Goal: Communication & Community: Answer question/provide support

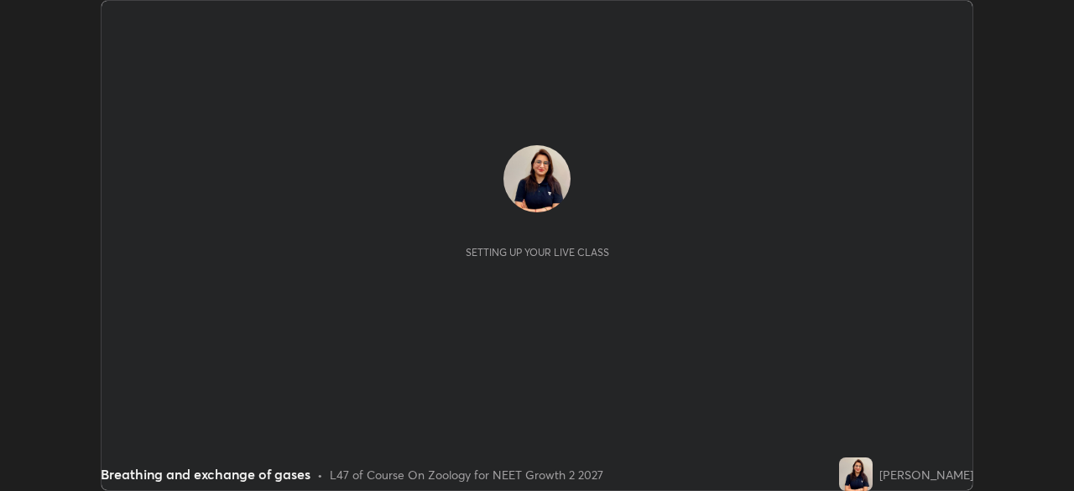
scroll to position [491, 1073]
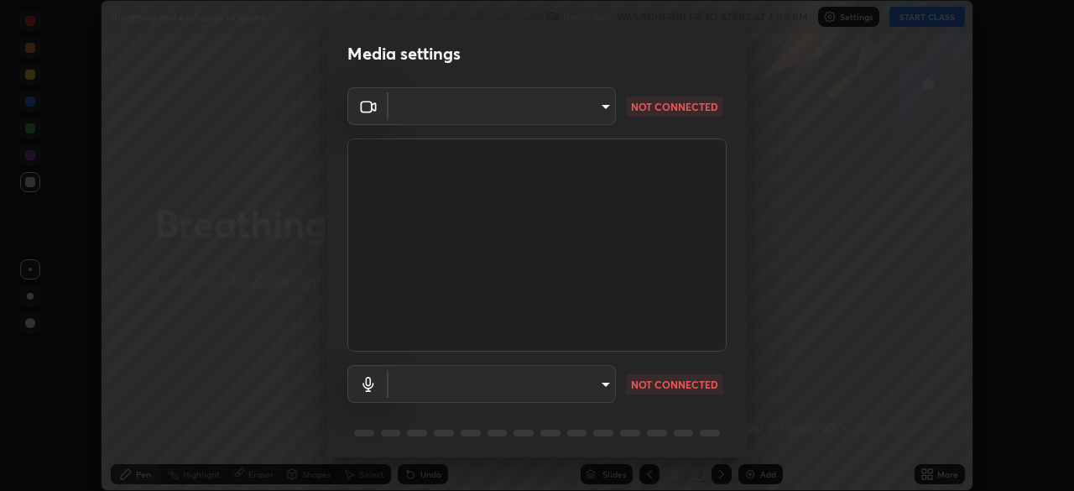
type input "58bb2390f23c468440353df0479802826a2cf34cec2d2474d9d64101ba3878b9"
type input "communications"
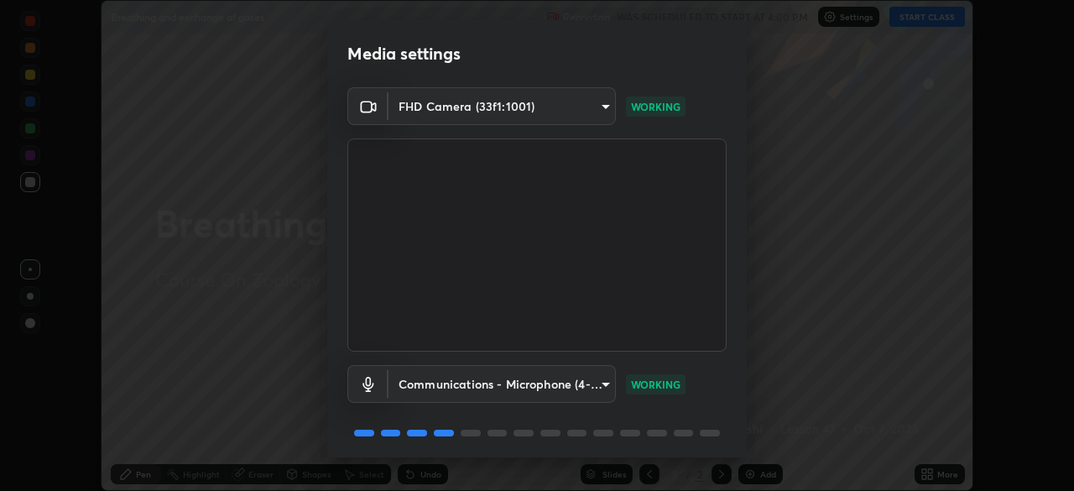
scroll to position [60, 0]
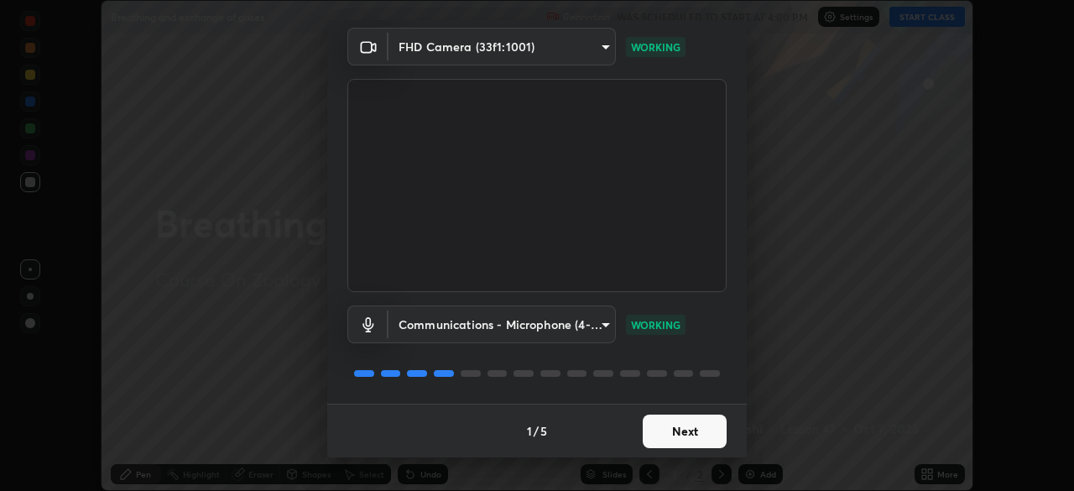
click at [678, 433] on button "Next" at bounding box center [685, 431] width 84 height 34
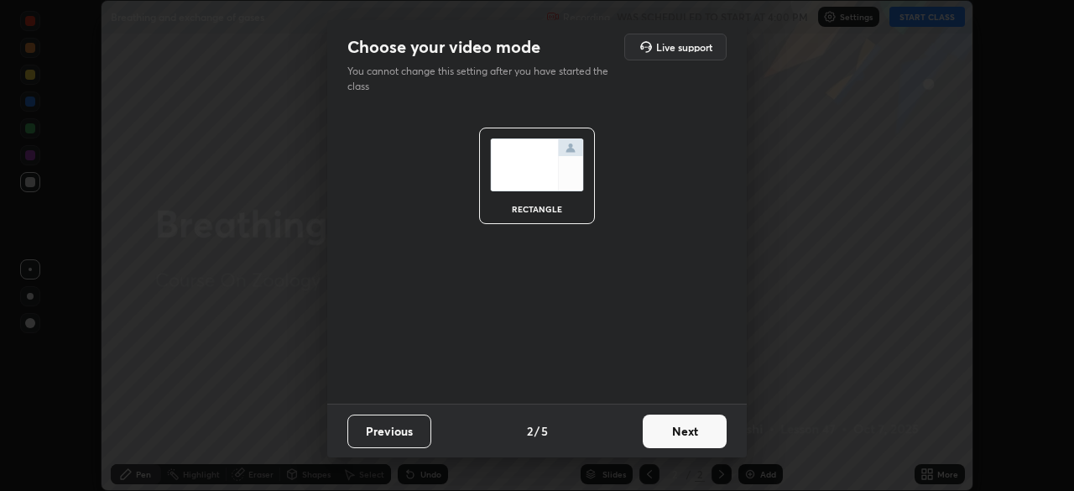
scroll to position [0, 0]
click at [680, 435] on button "Next" at bounding box center [685, 431] width 84 height 34
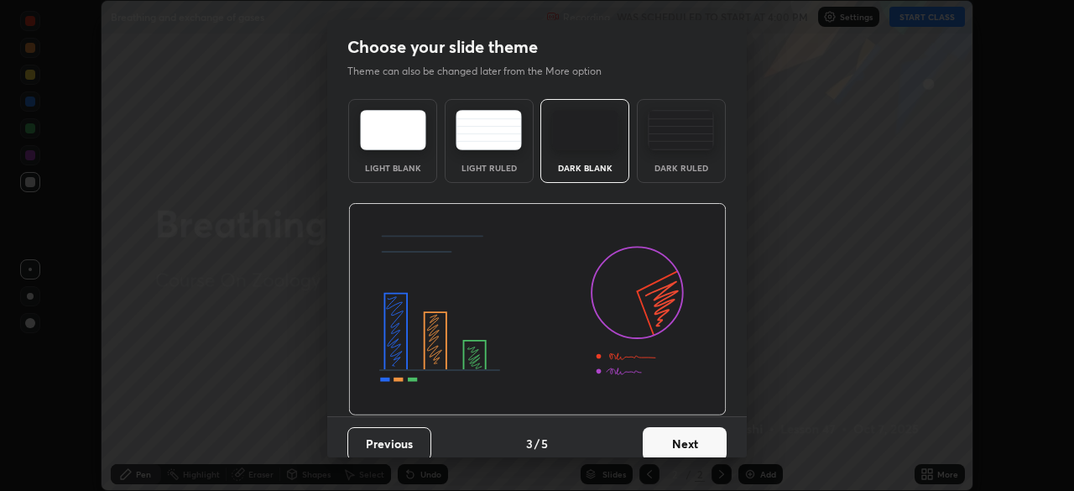
click at [685, 436] on button "Next" at bounding box center [685, 444] width 84 height 34
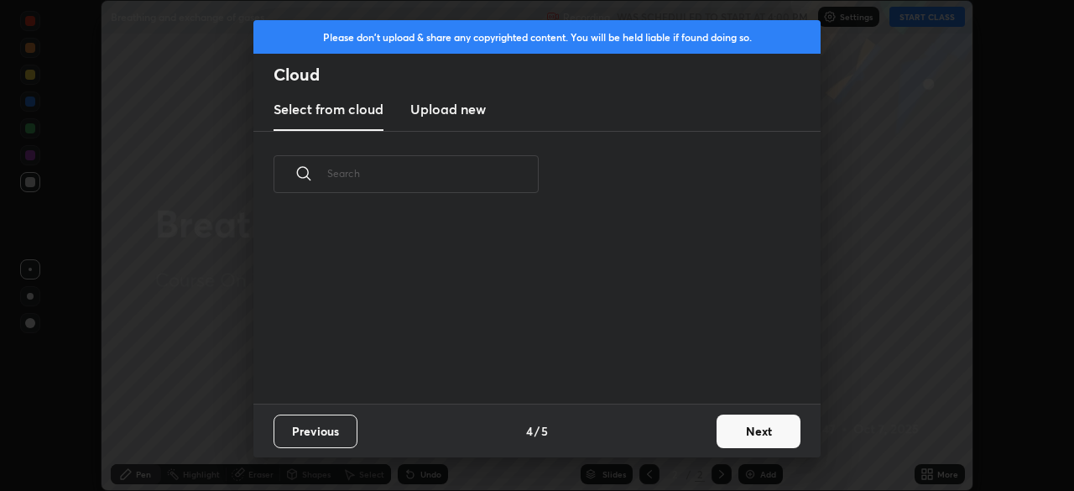
scroll to position [186, 539]
click at [728, 430] on button "Next" at bounding box center [758, 431] width 84 height 34
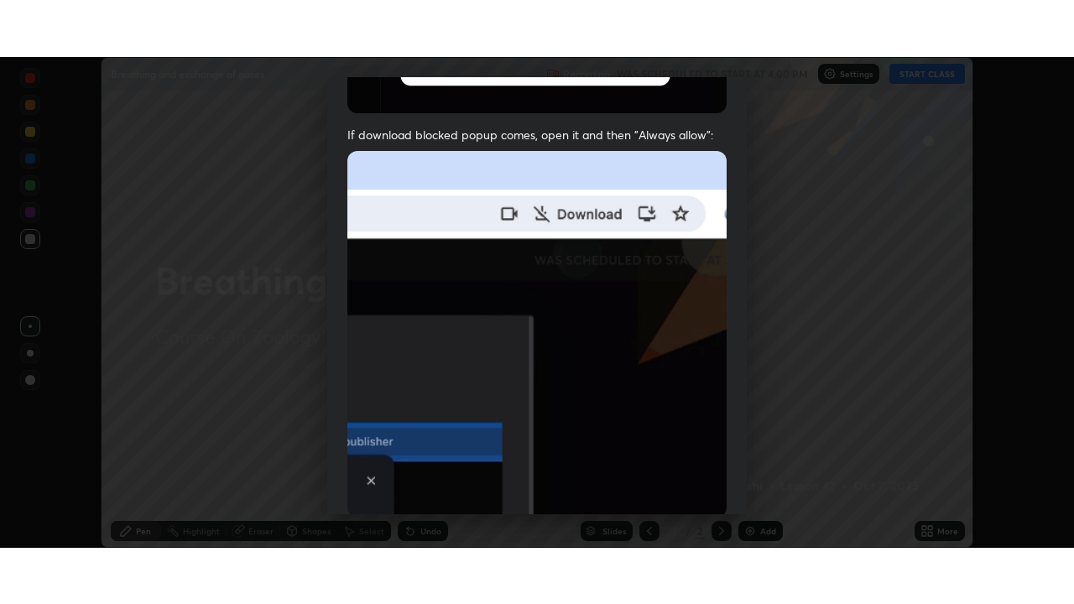
scroll to position [402, 0]
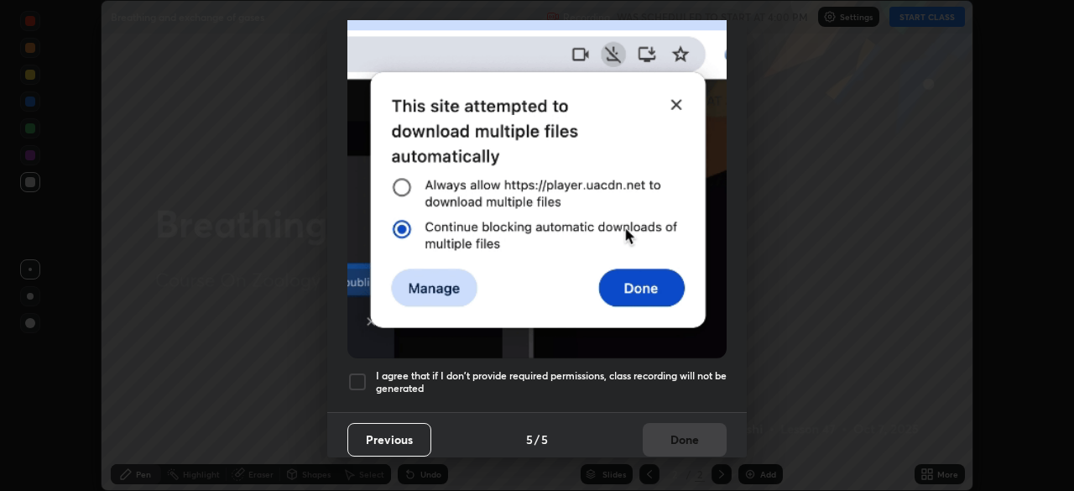
click at [363, 378] on div at bounding box center [357, 382] width 20 height 20
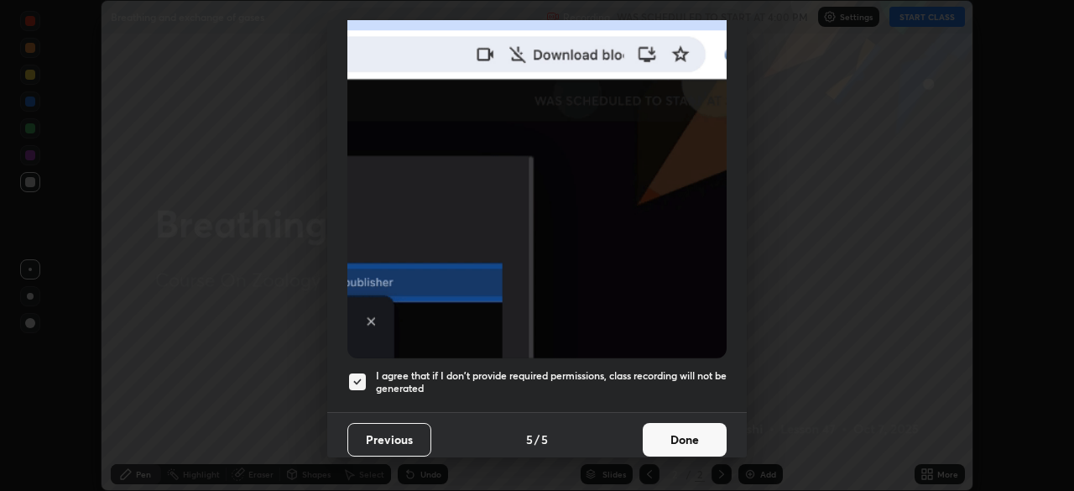
click at [669, 426] on button "Done" at bounding box center [685, 440] width 84 height 34
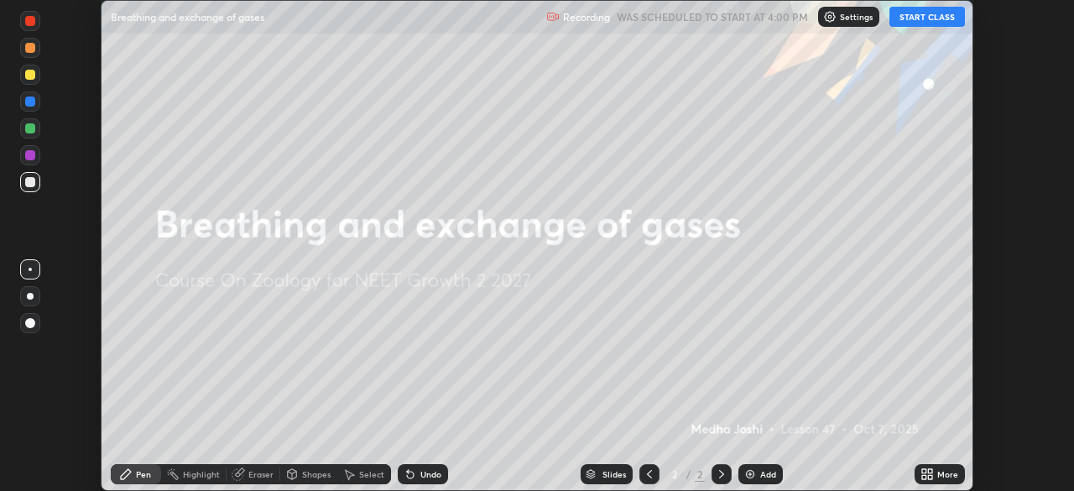
click at [914, 13] on button "START CLASS" at bounding box center [927, 17] width 76 height 20
click at [945, 474] on div "More" at bounding box center [947, 474] width 21 height 8
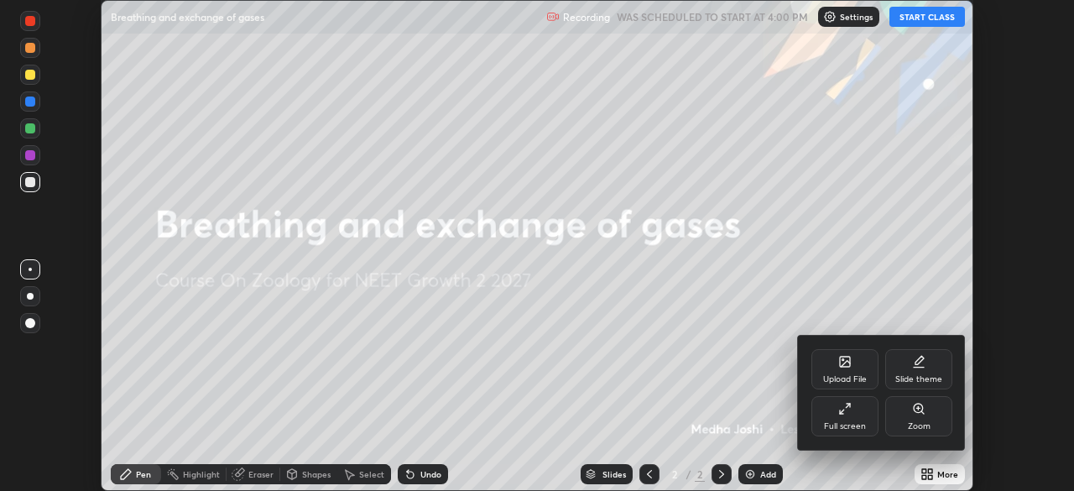
click at [854, 412] on div "Full screen" at bounding box center [844, 416] width 67 height 40
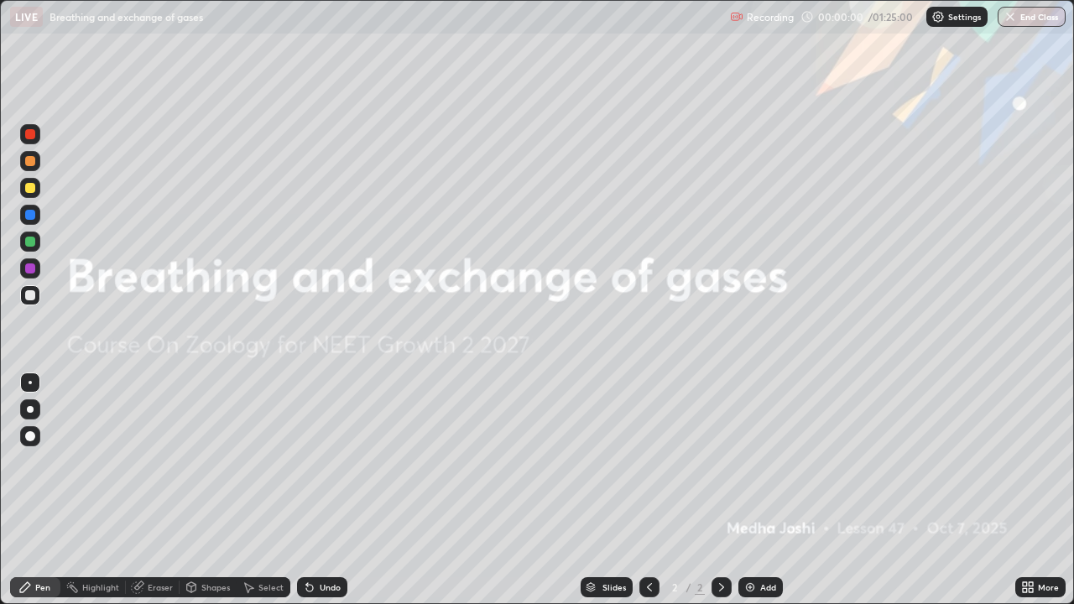
scroll to position [604, 1074]
click at [765, 490] on div "Add" at bounding box center [768, 587] width 16 height 8
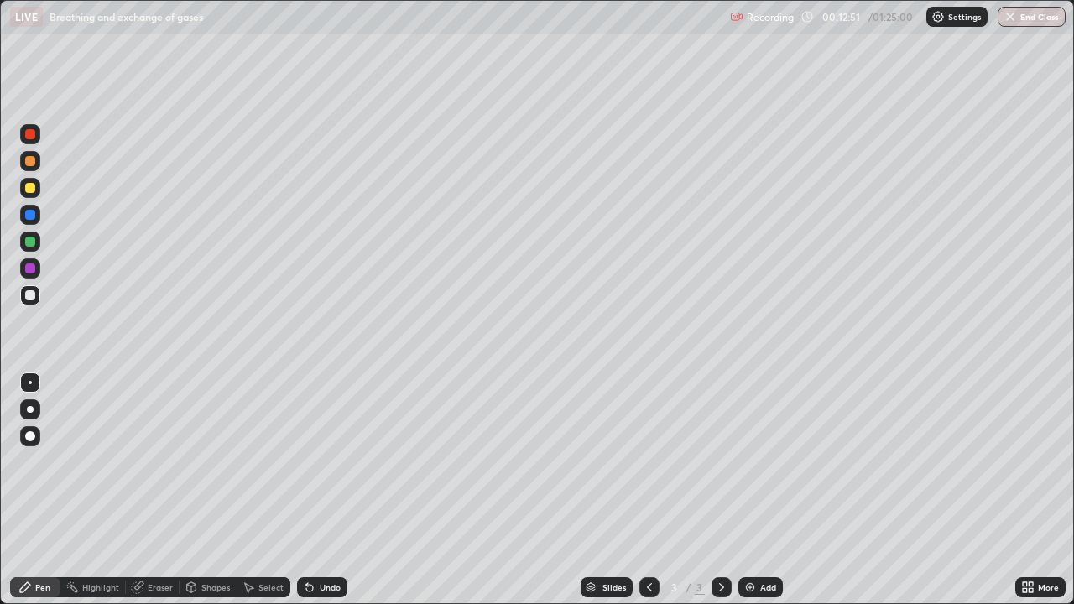
click at [1030, 490] on icon at bounding box center [1031, 590] width 4 height 4
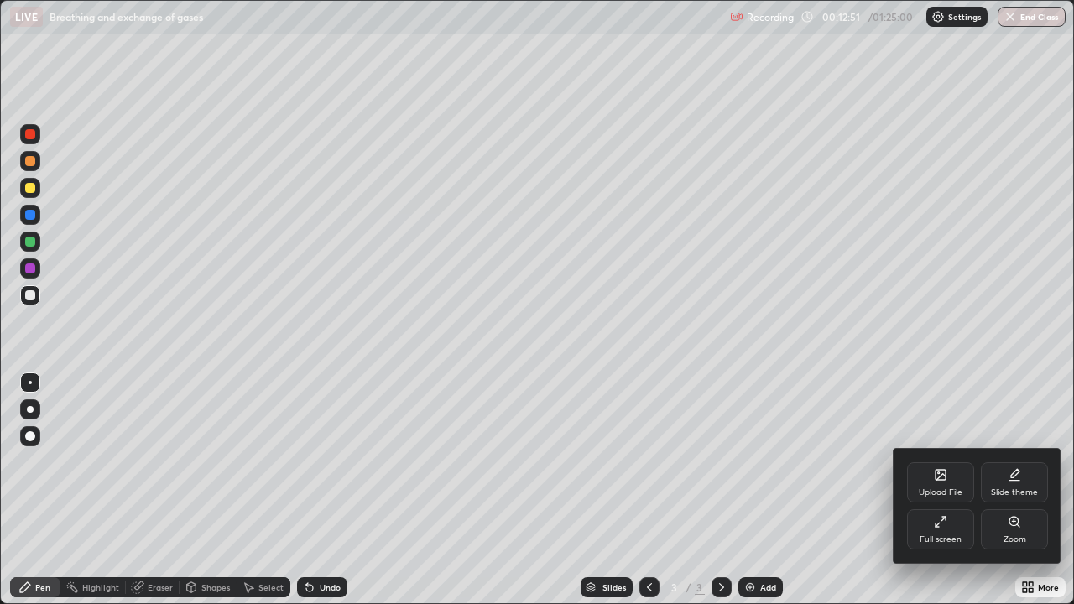
click at [945, 481] on icon at bounding box center [940, 474] width 13 height 13
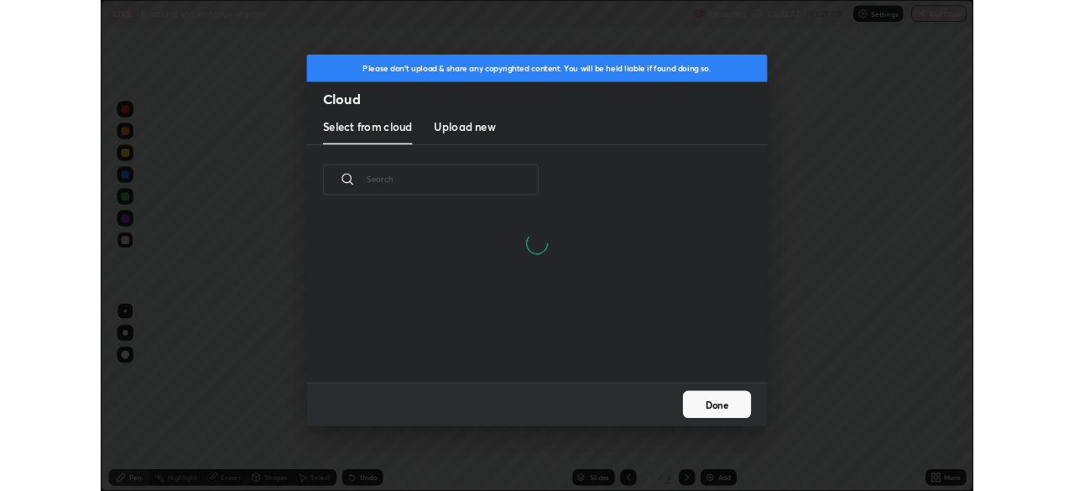
scroll to position [206, 539]
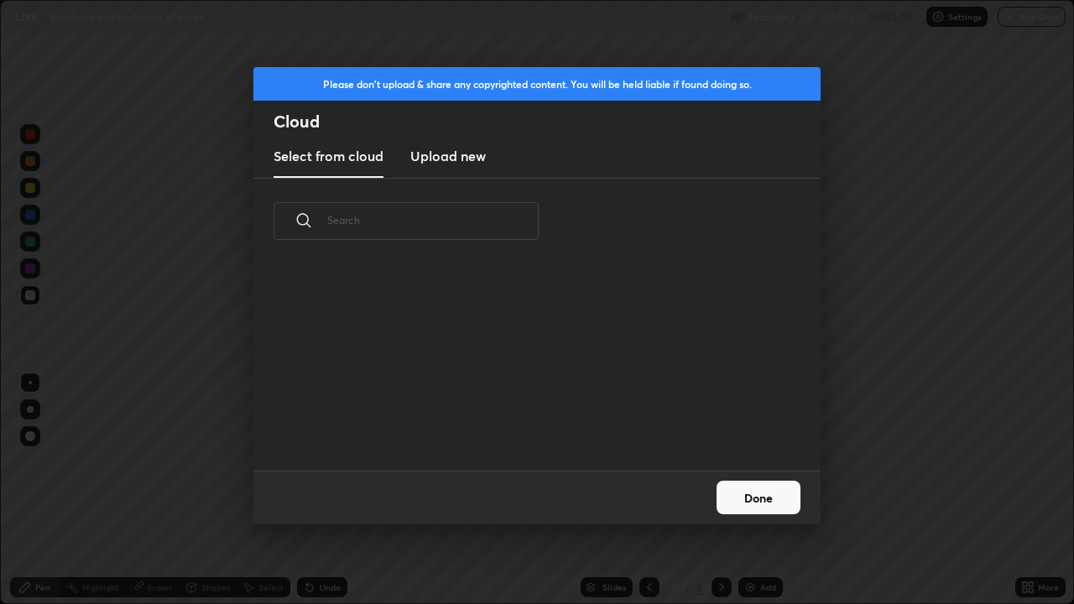
click at [480, 154] on h3 "Upload new" at bounding box center [448, 156] width 76 height 20
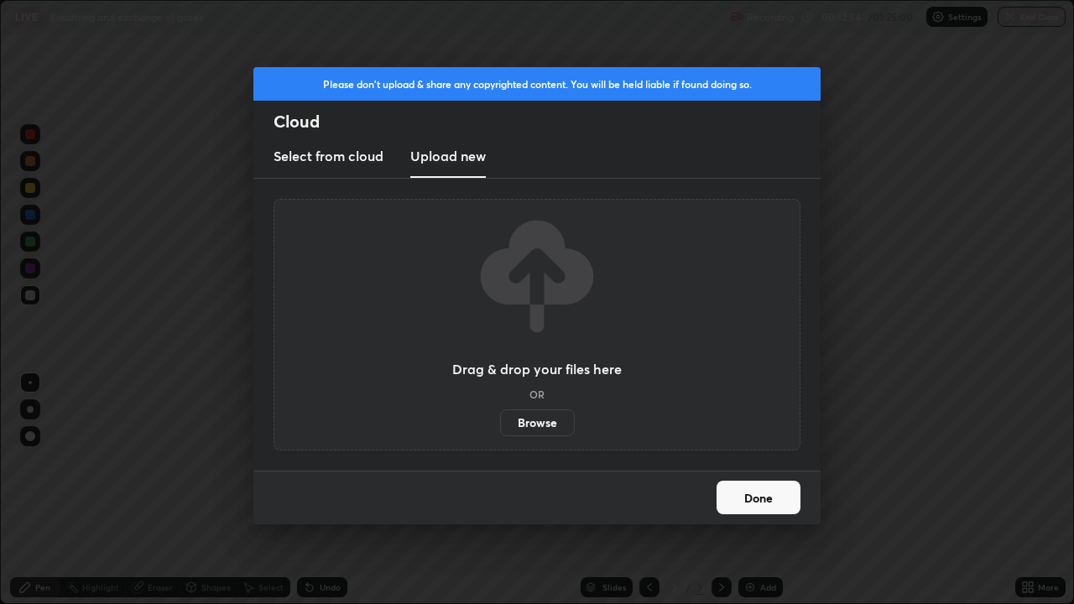
click at [521, 431] on label "Browse" at bounding box center [537, 422] width 75 height 27
click at [500, 431] on input "Browse" at bounding box center [500, 422] width 0 height 27
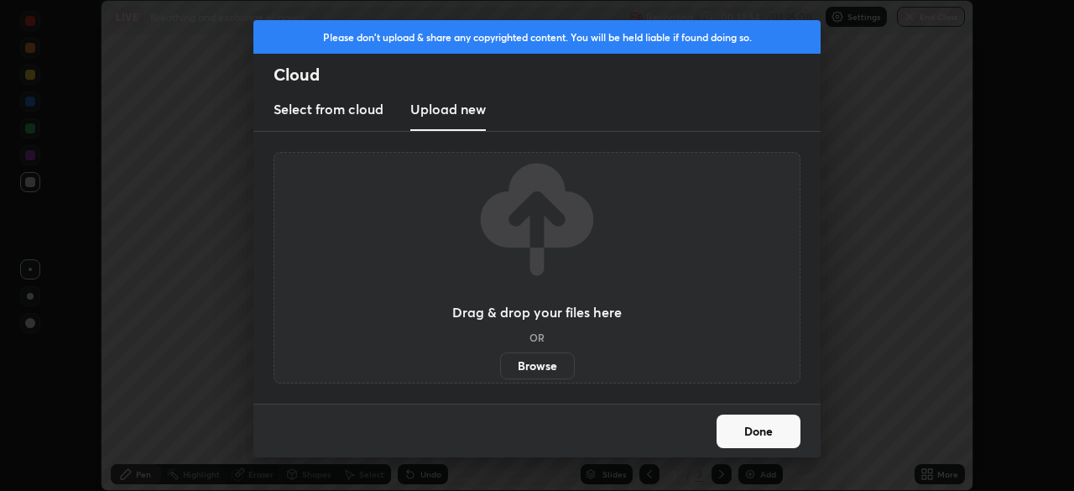
scroll to position [83406, 82823]
click at [747, 435] on button "Done" at bounding box center [758, 431] width 84 height 34
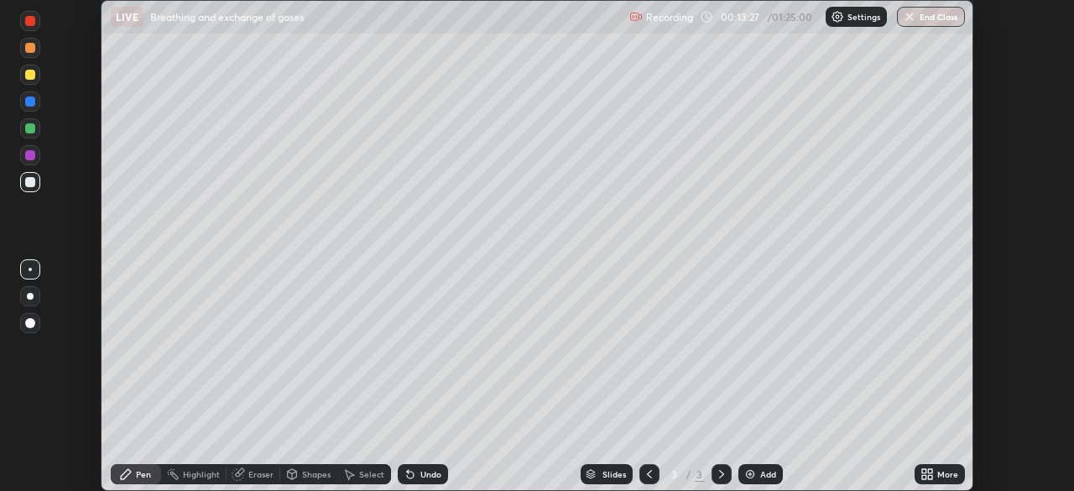
click at [943, 473] on div "More" at bounding box center [947, 474] width 21 height 8
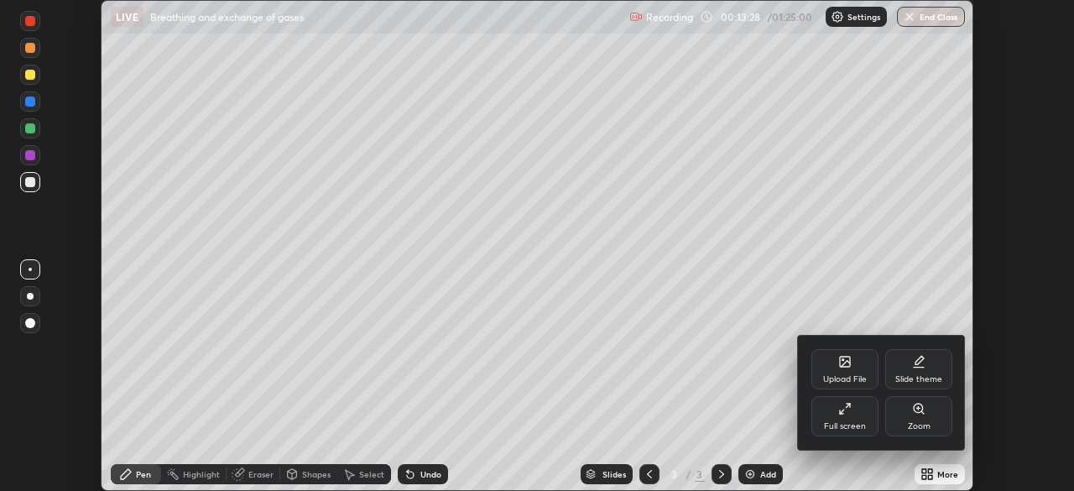
click at [835, 359] on div "Upload File" at bounding box center [844, 369] width 67 height 40
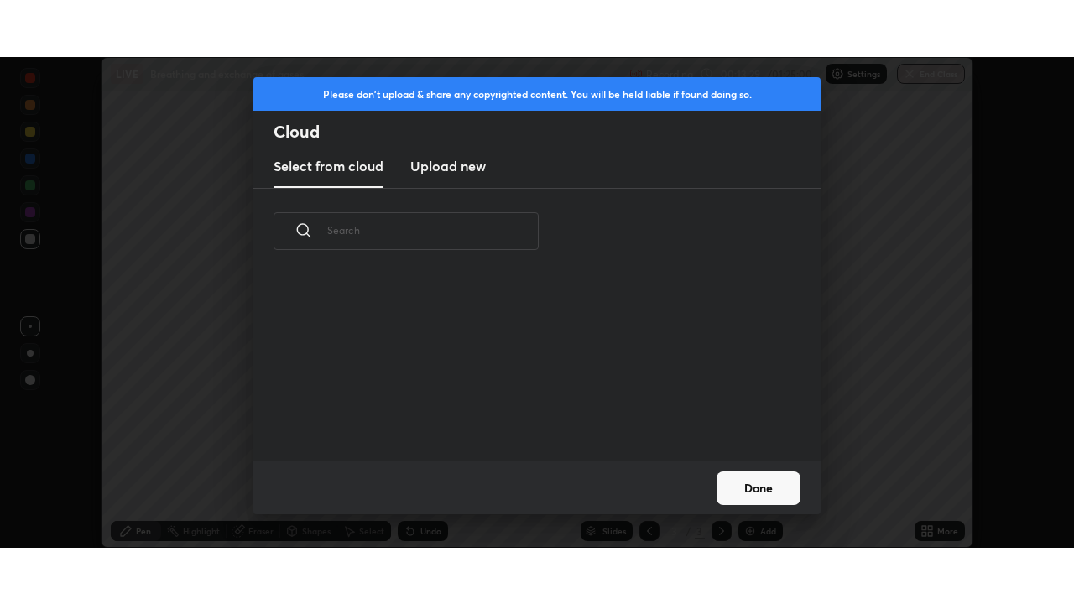
scroll to position [186, 539]
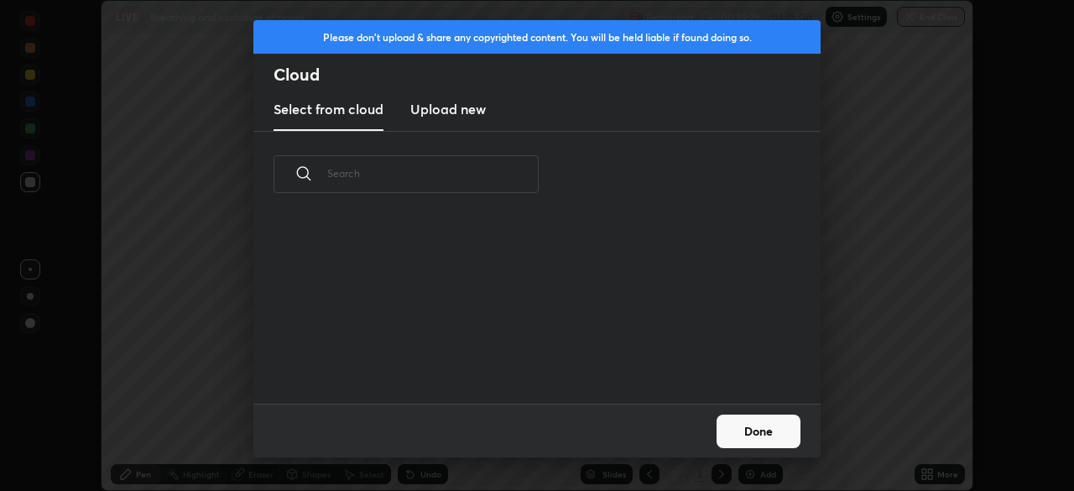
click at [447, 110] on h3 "Upload new" at bounding box center [448, 109] width 76 height 20
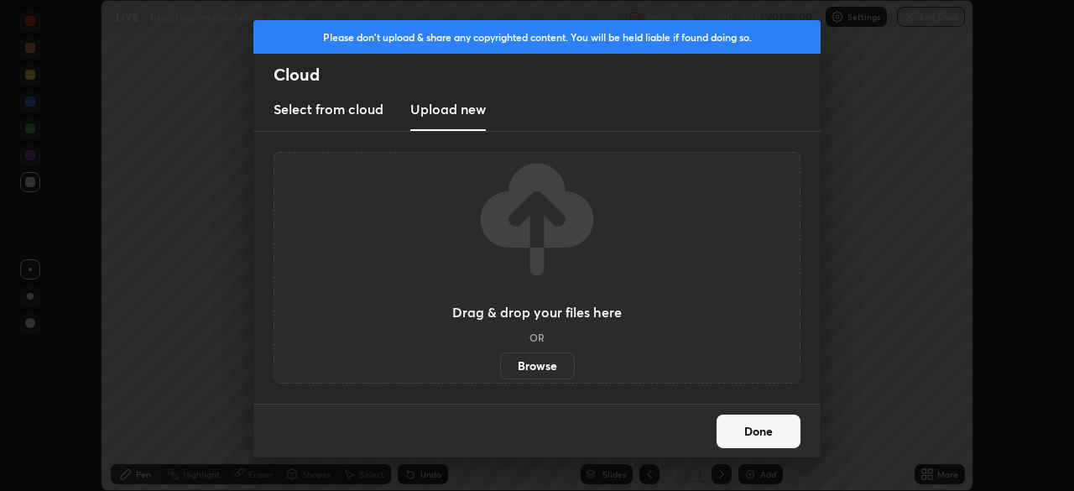
click at [531, 371] on label "Browse" at bounding box center [537, 365] width 75 height 27
click at [500, 371] on input "Browse" at bounding box center [500, 365] width 0 height 27
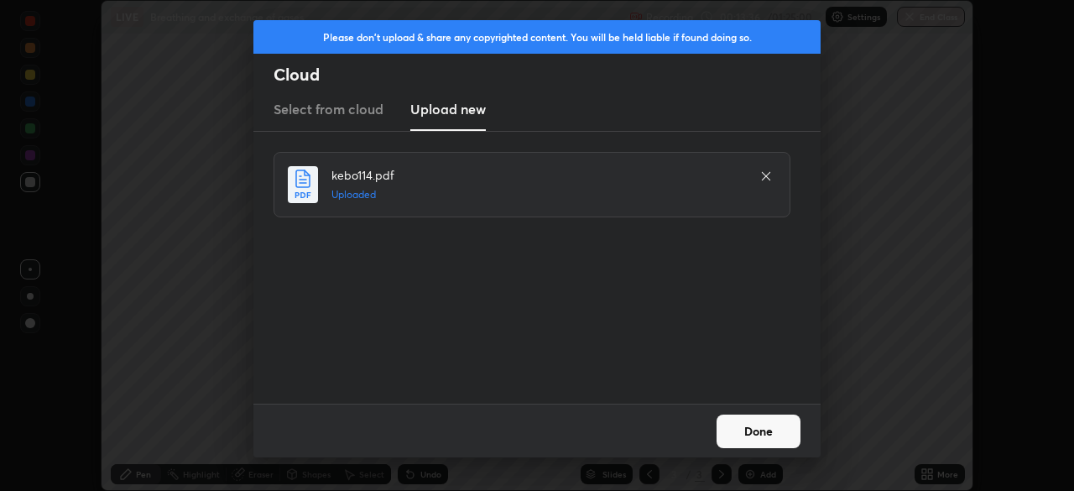
click at [767, 430] on button "Done" at bounding box center [758, 431] width 84 height 34
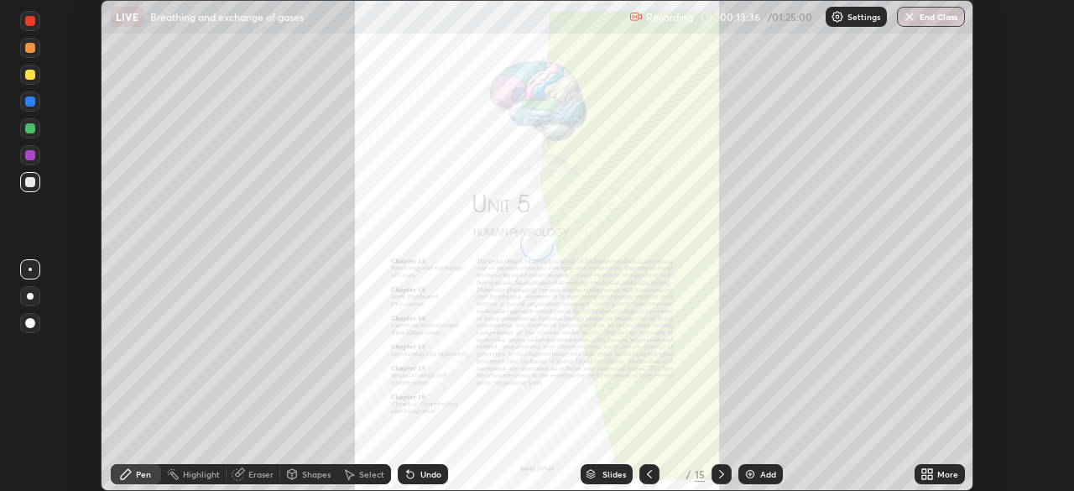
click at [937, 471] on div "More" at bounding box center [947, 474] width 21 height 8
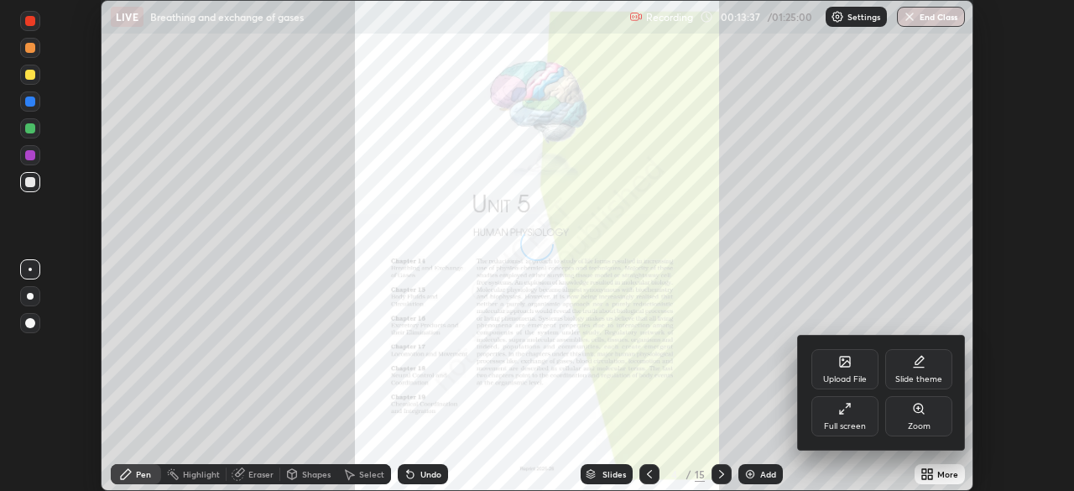
click at [854, 417] on div "Full screen" at bounding box center [844, 416] width 67 height 40
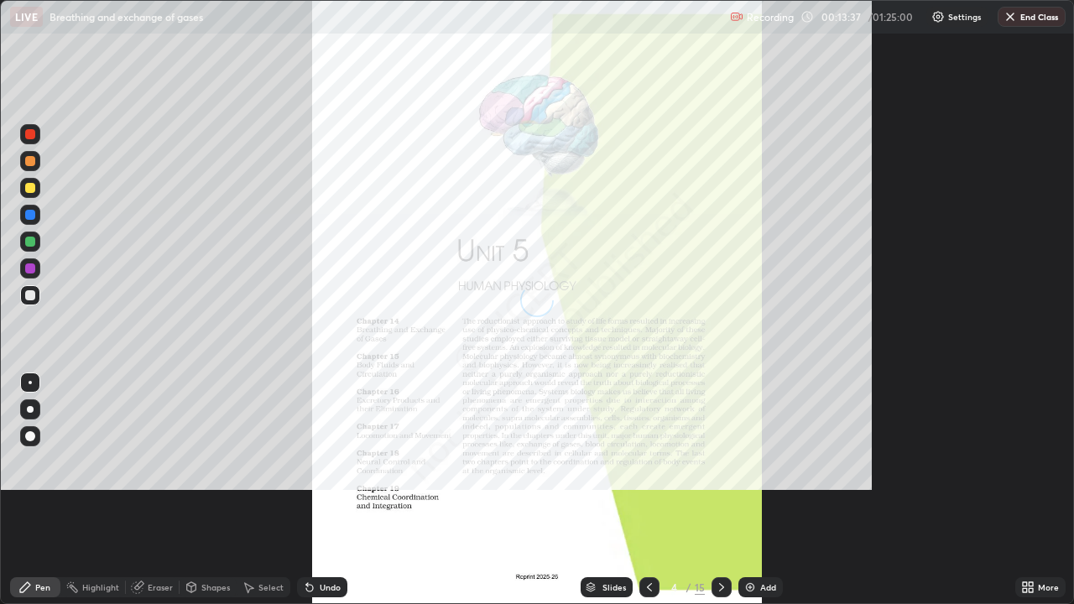
scroll to position [604, 1074]
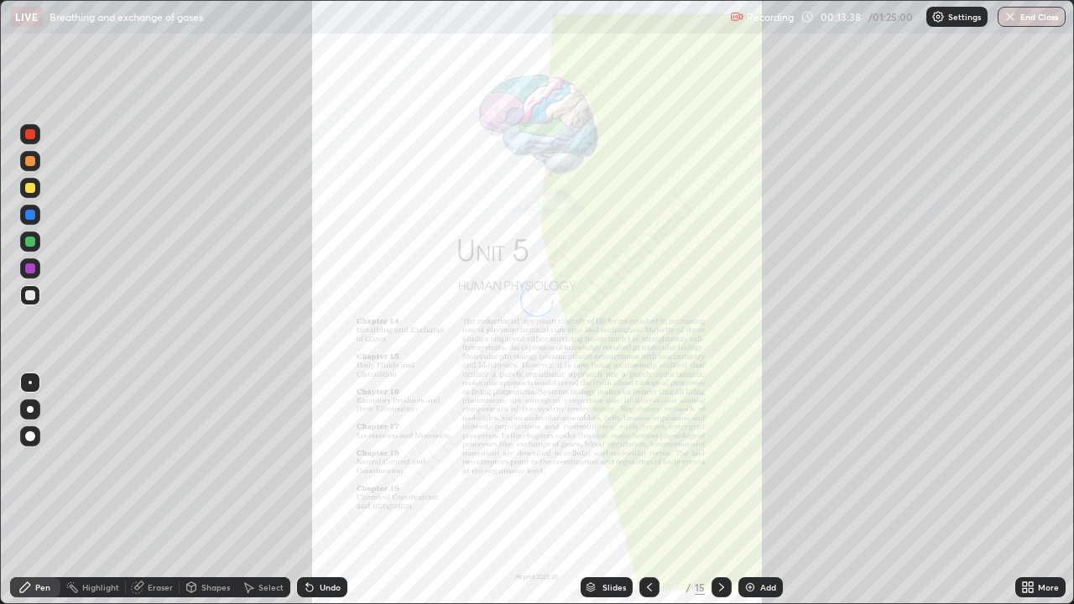
click at [614, 490] on div "Slides" at bounding box center [607, 587] width 52 height 20
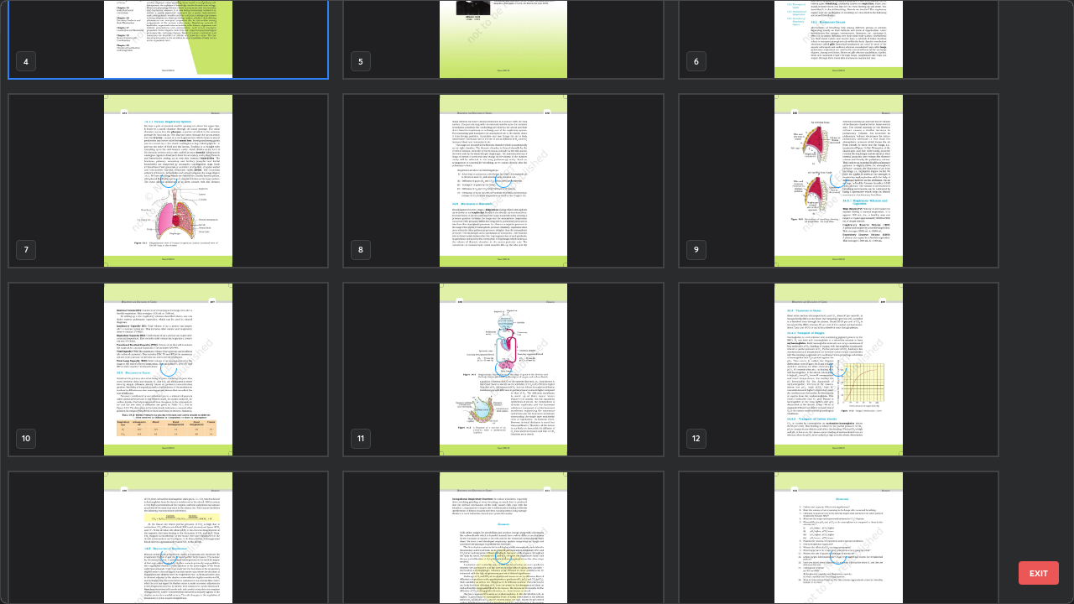
scroll to position [340, 0]
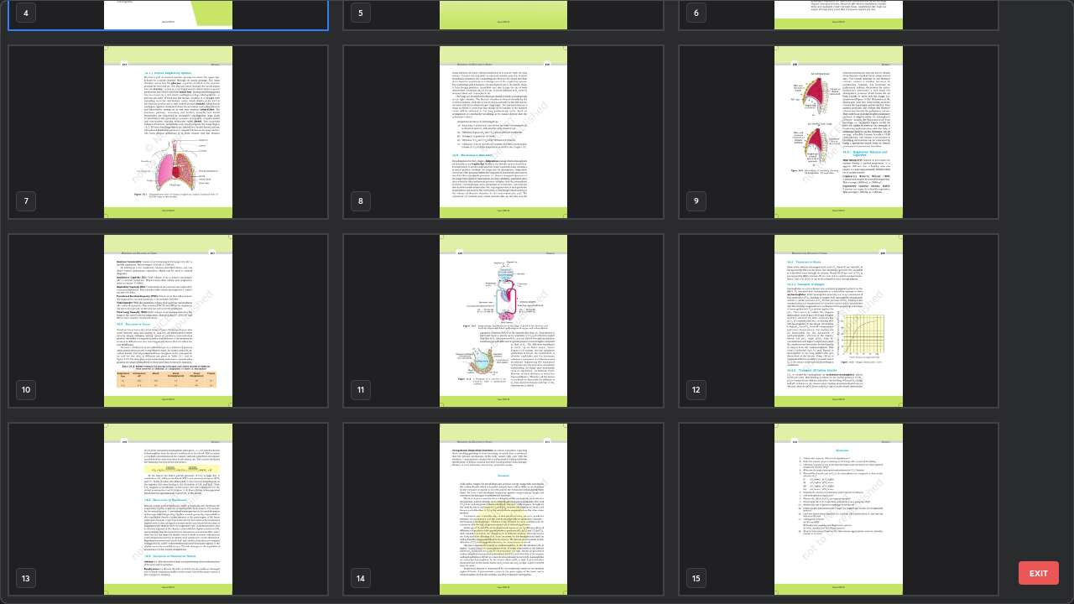
click at [297, 337] on img "grid" at bounding box center [168, 321] width 318 height 172
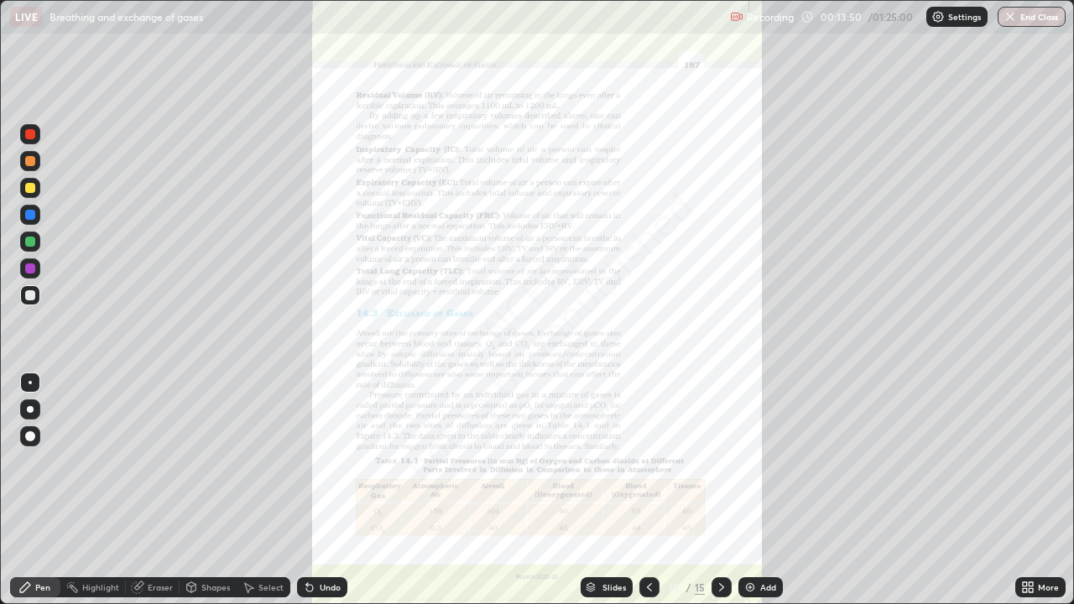
click at [1038, 490] on div "More" at bounding box center [1048, 587] width 21 height 8
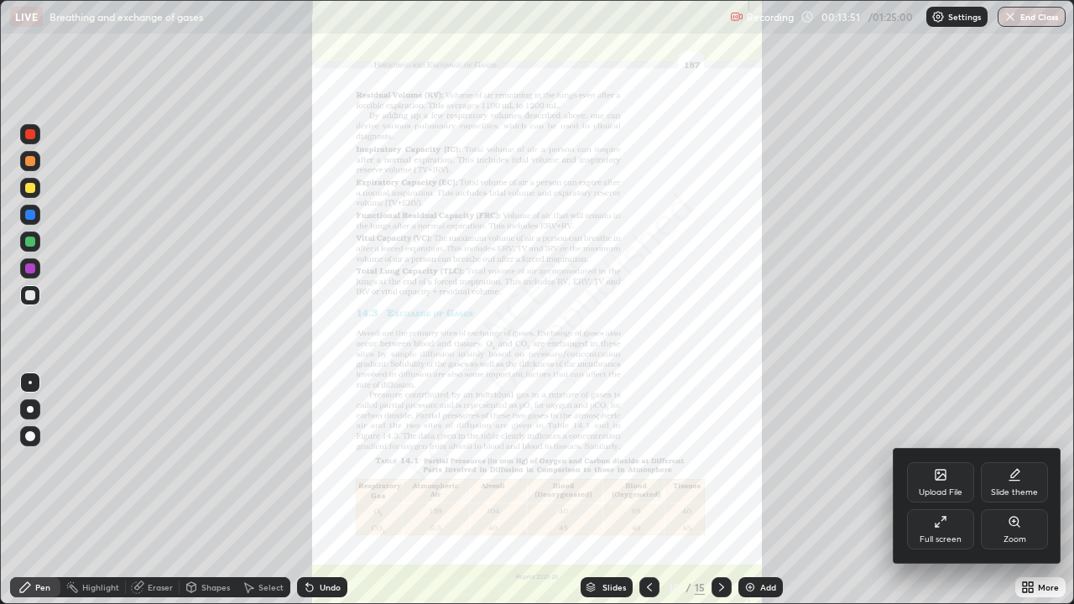
click at [1005, 490] on div "Zoom" at bounding box center [1014, 529] width 67 height 40
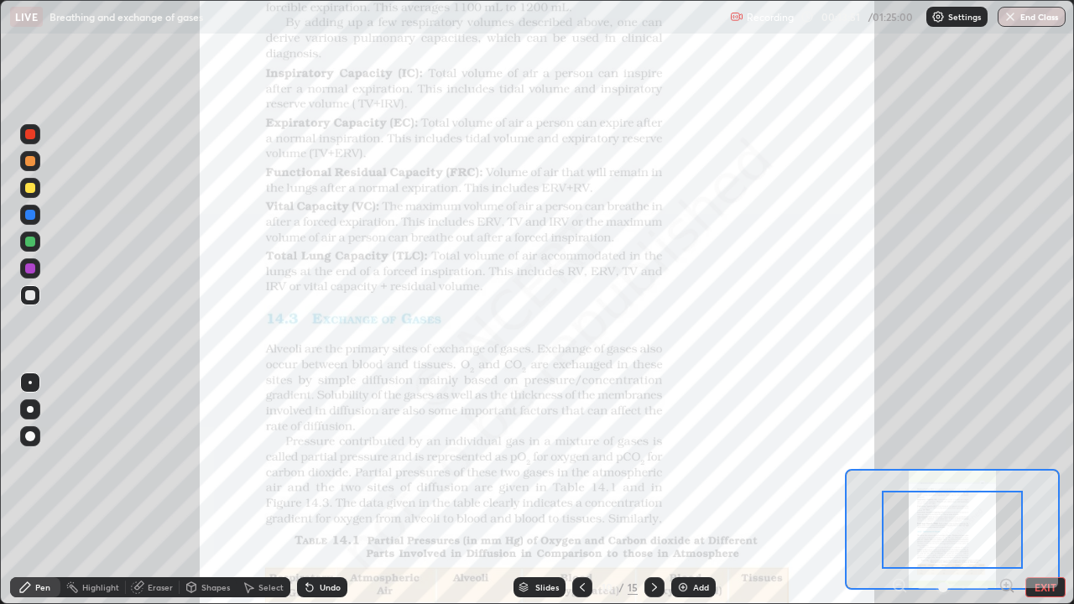
click at [1006, 490] on icon at bounding box center [1006, 585] width 4 height 0
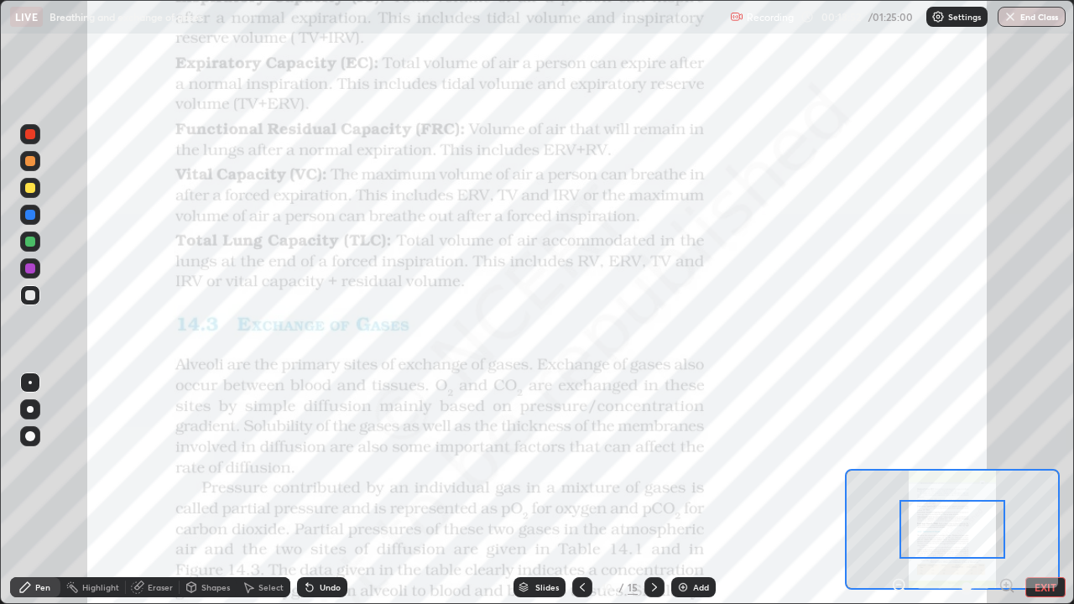
click at [1006, 490] on icon at bounding box center [1006, 585] width 4 height 0
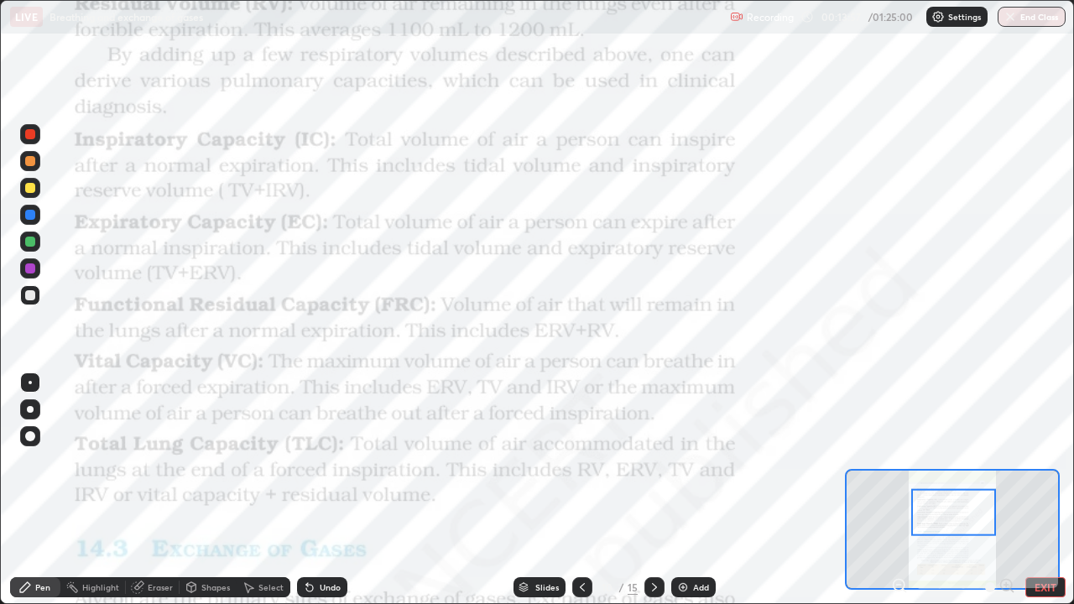
click at [37, 132] on div at bounding box center [30, 134] width 20 height 20
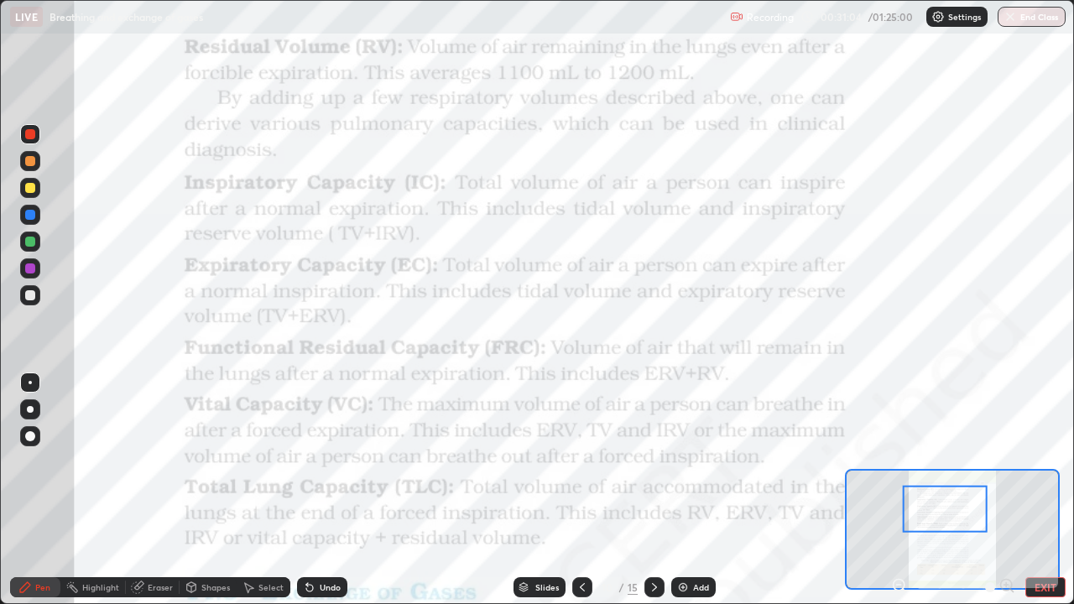
click at [681, 490] on img at bounding box center [682, 587] width 13 height 13
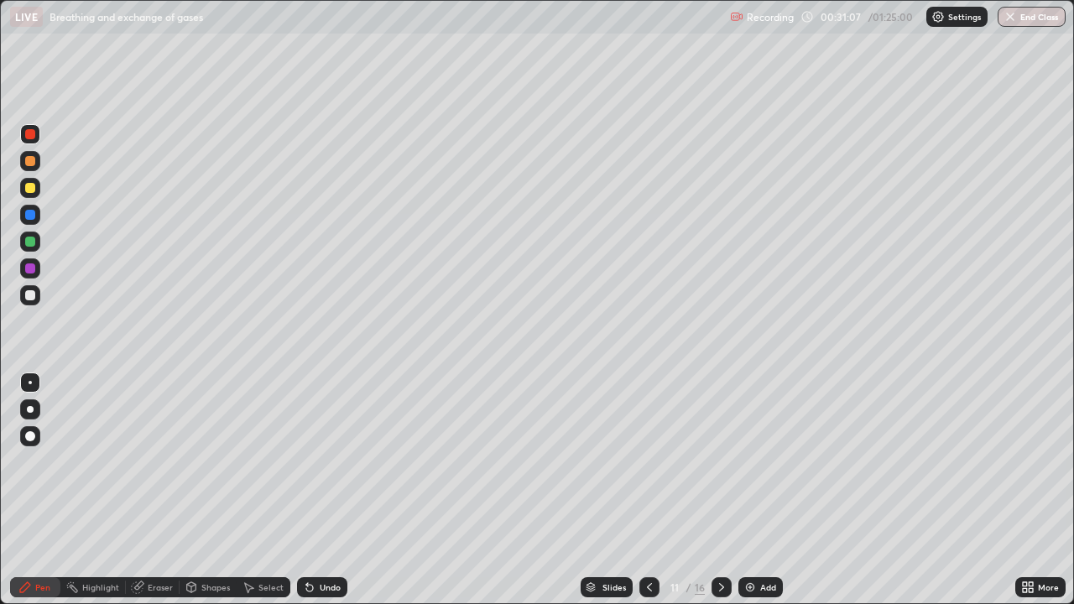
click at [32, 297] on div at bounding box center [30, 295] width 10 height 10
click at [155, 490] on div "Eraser" at bounding box center [160, 587] width 25 height 8
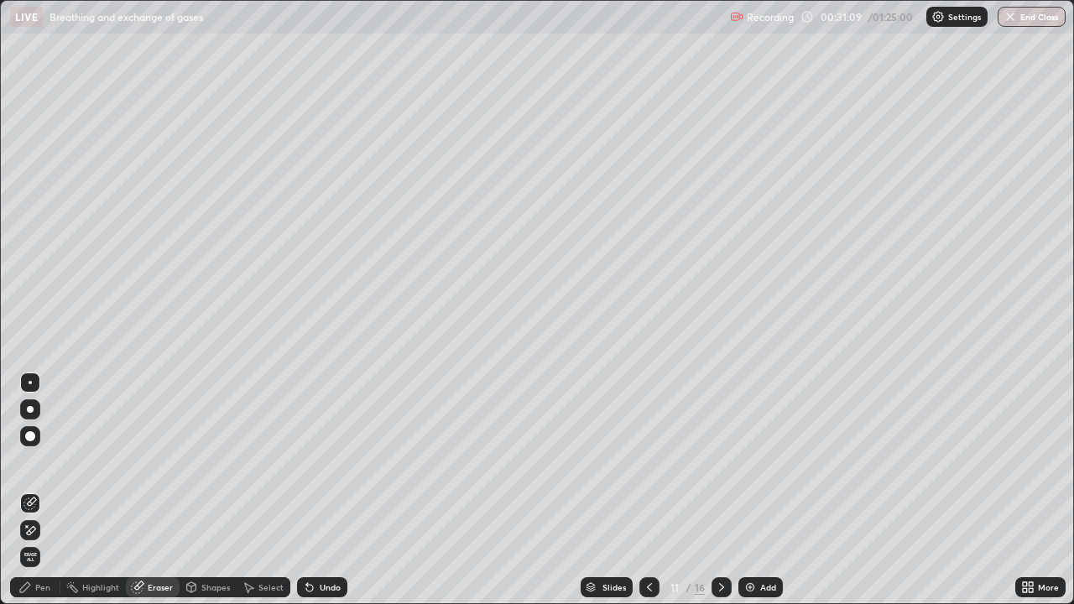
click at [107, 490] on div "Highlight" at bounding box center [100, 587] width 37 height 8
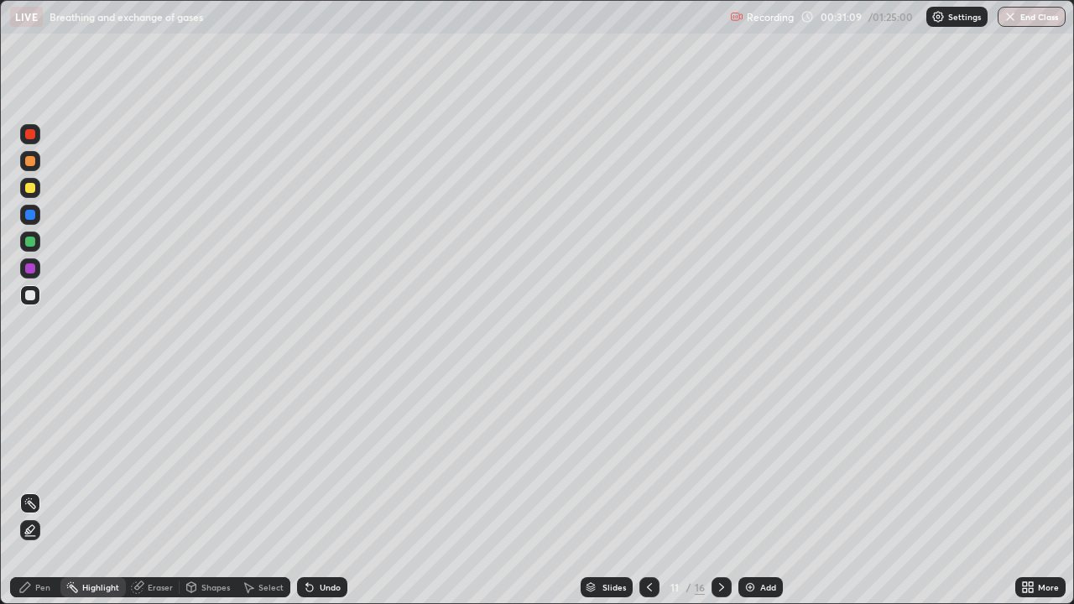
click at [212, 490] on div "Shapes" at bounding box center [215, 587] width 29 height 8
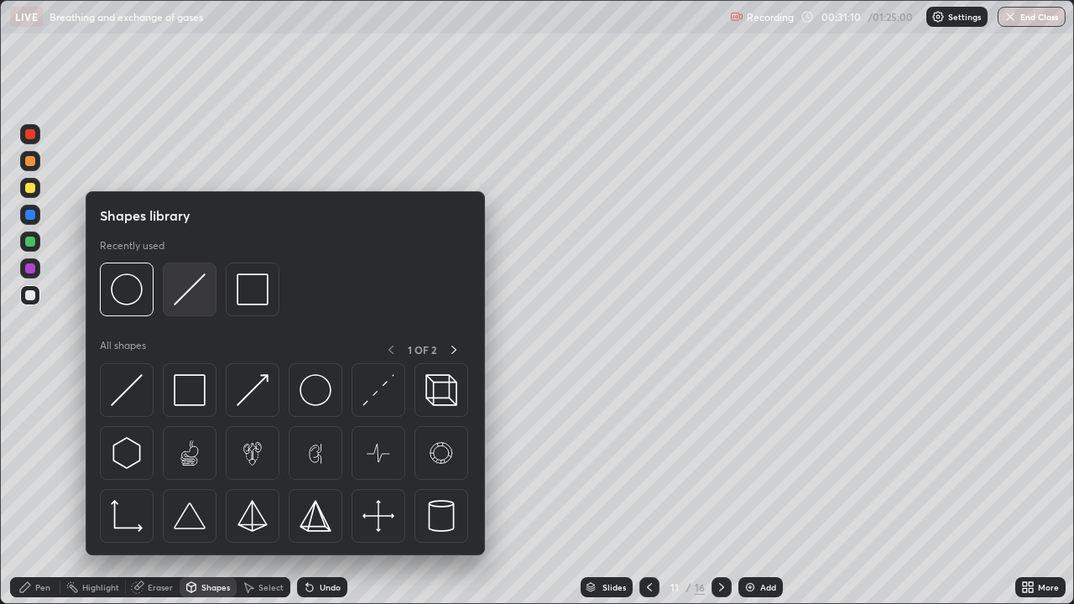
click at [190, 291] on img at bounding box center [190, 290] width 32 height 32
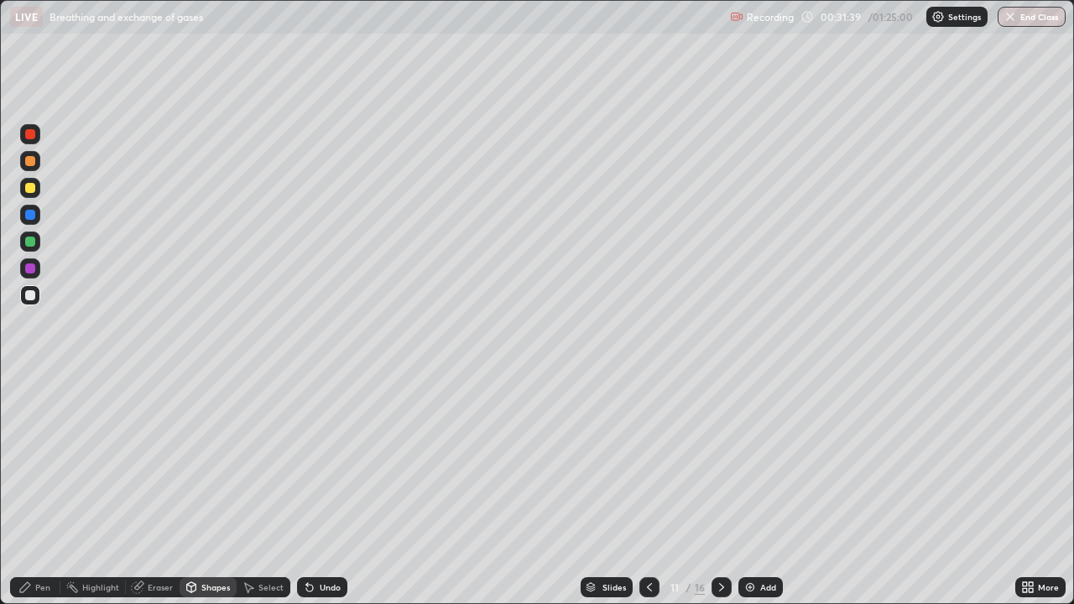
click at [32, 218] on div at bounding box center [30, 215] width 10 height 10
click at [327, 490] on div "Undo" at bounding box center [322, 587] width 50 height 20
click at [35, 490] on div "Pen" at bounding box center [42, 587] width 15 height 8
click at [335, 490] on div "Undo" at bounding box center [322, 587] width 50 height 20
click at [29, 243] on div at bounding box center [30, 242] width 10 height 10
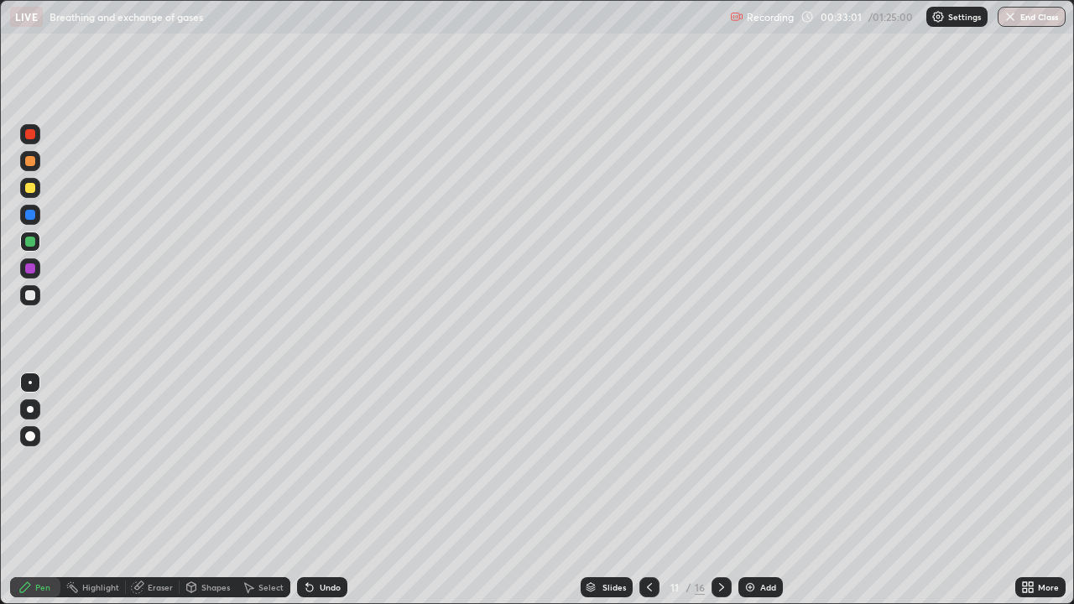
click at [28, 191] on div at bounding box center [30, 188] width 10 height 10
click at [29, 158] on div at bounding box center [30, 161] width 10 height 10
click at [313, 490] on icon at bounding box center [309, 587] width 13 height 13
click at [756, 490] on div "Add" at bounding box center [760, 587] width 44 height 20
click at [33, 296] on div at bounding box center [30, 295] width 10 height 10
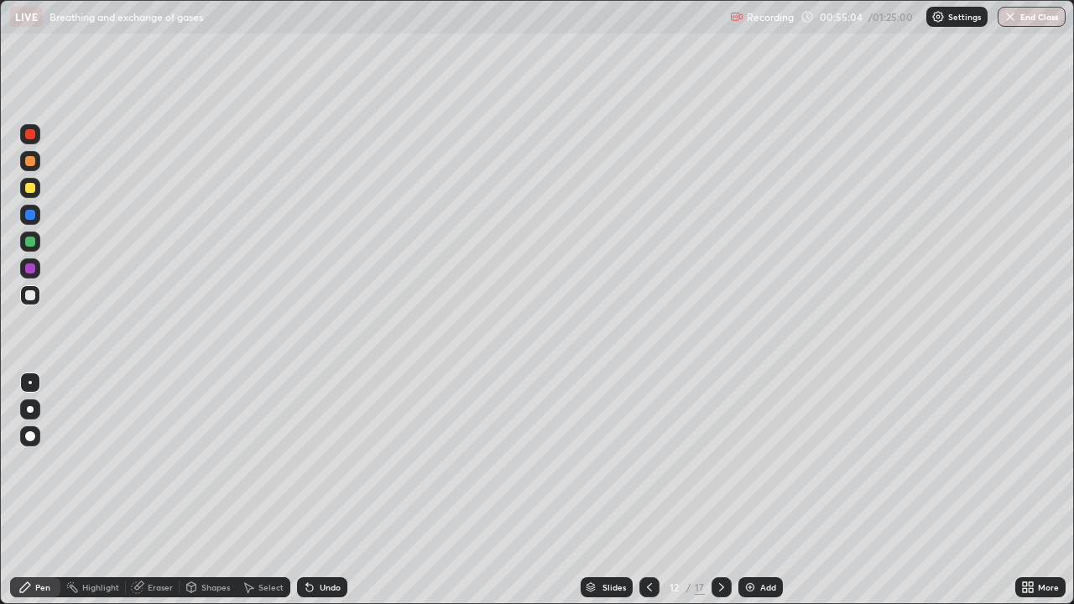
click at [597, 490] on div "Slides" at bounding box center [607, 587] width 52 height 20
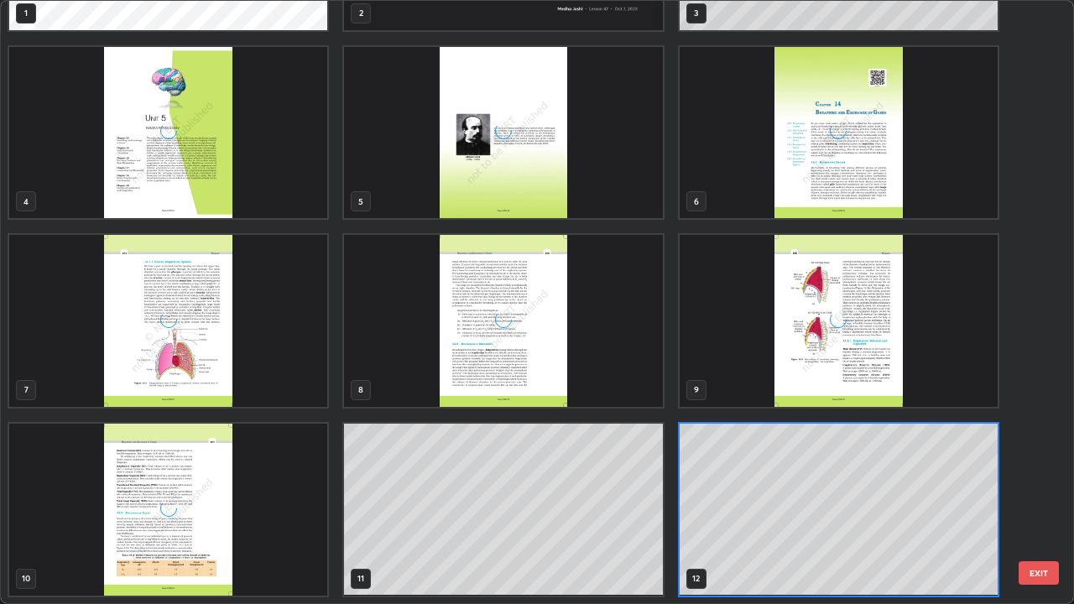
scroll to position [597, 1064]
click at [251, 473] on img "grid" at bounding box center [168, 510] width 318 height 172
click at [252, 466] on img "grid" at bounding box center [168, 510] width 318 height 172
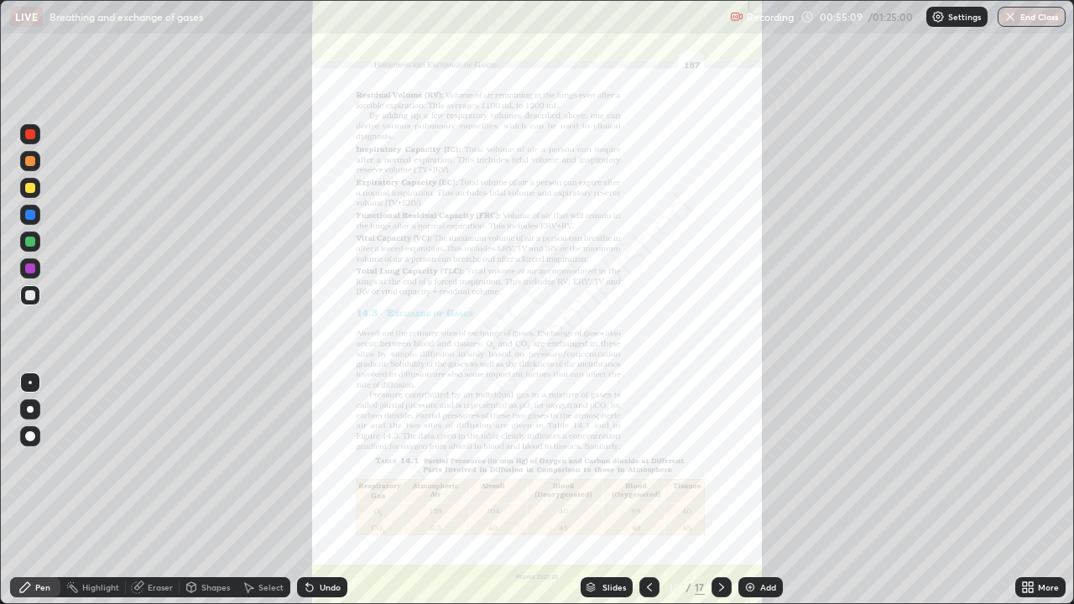
click at [1030, 490] on icon at bounding box center [1031, 584] width 4 height 4
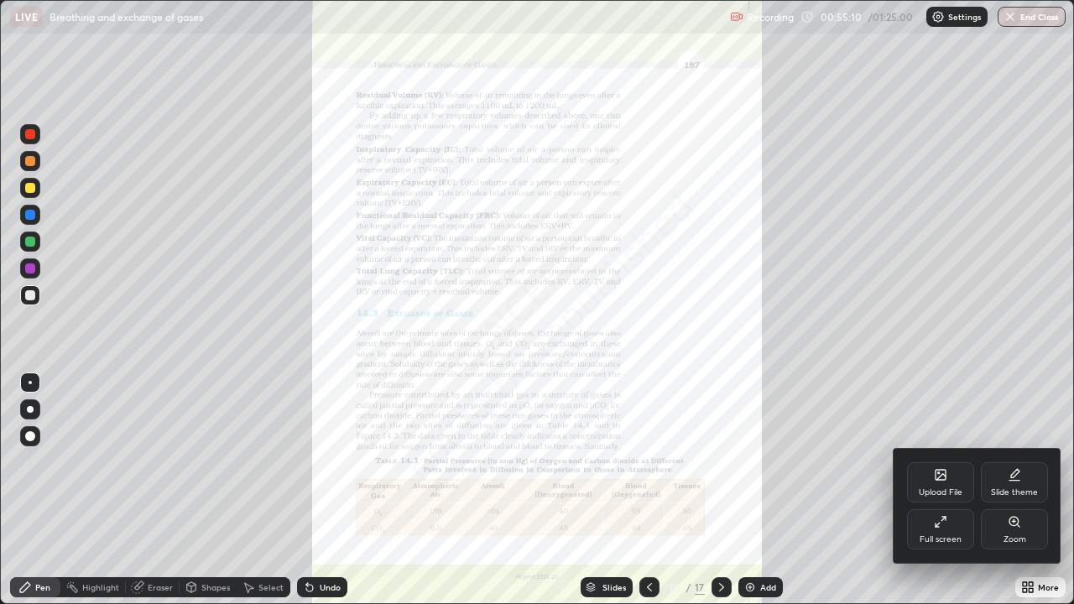
click at [1005, 490] on div "Zoom" at bounding box center [1014, 529] width 67 height 40
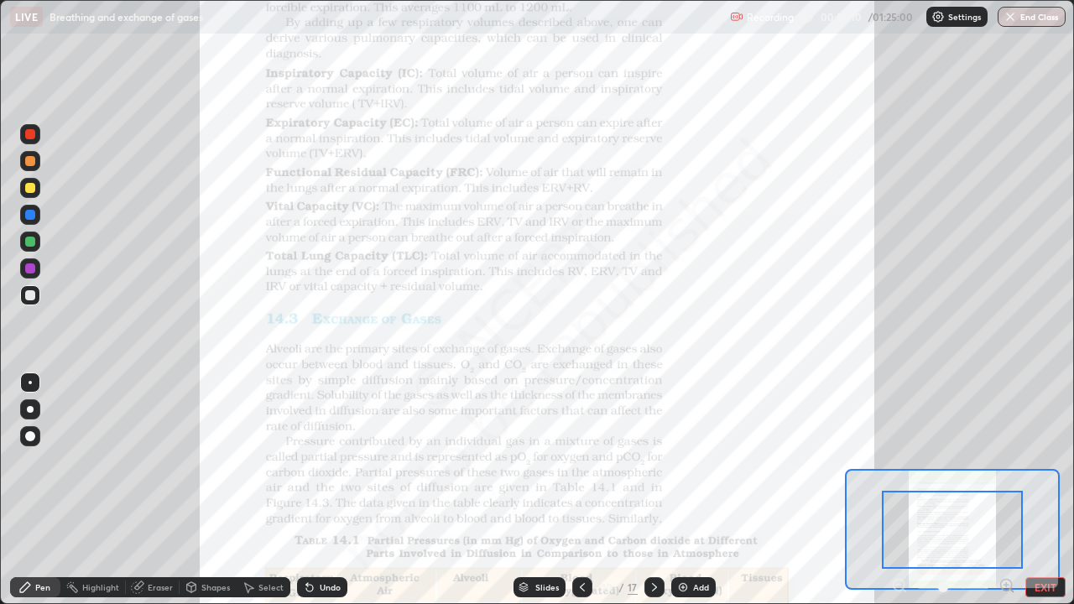
click at [1011, 490] on icon at bounding box center [1011, 590] width 3 height 3
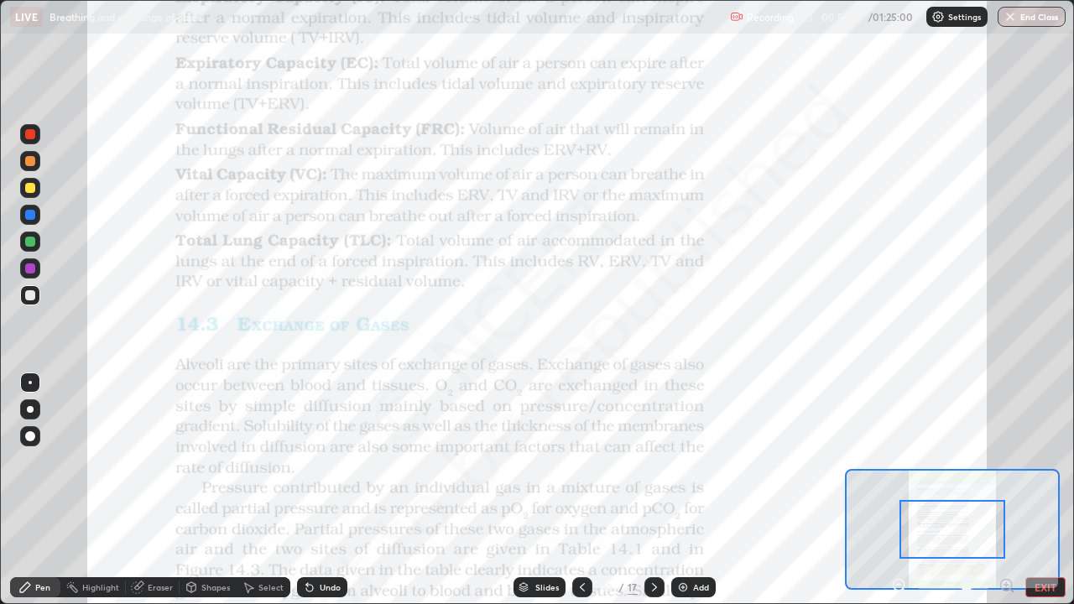
click at [1009, 490] on icon at bounding box center [1006, 585] width 17 height 17
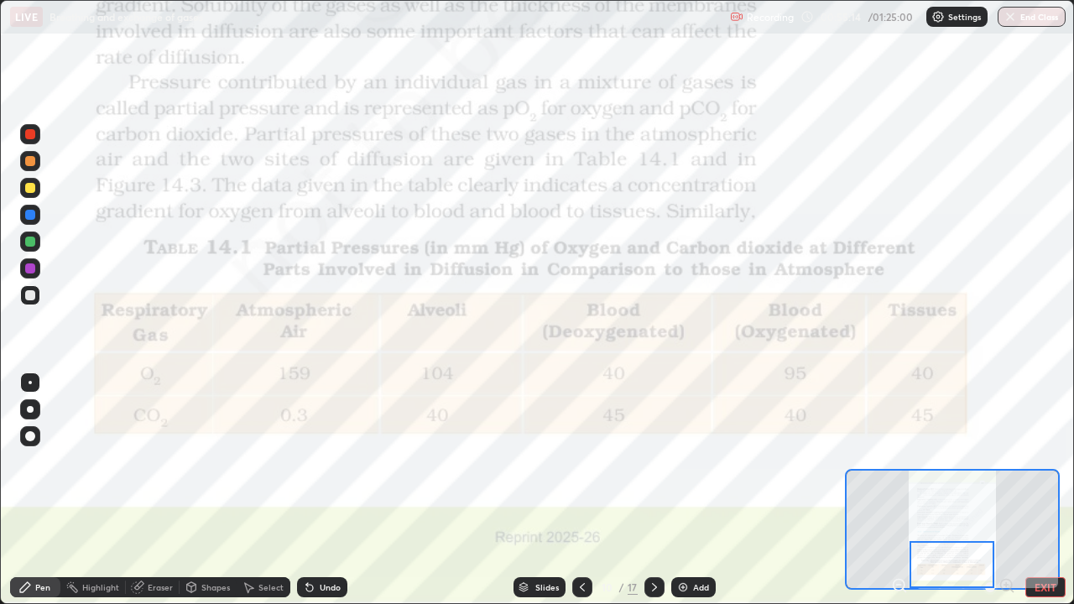
click at [30, 133] on div at bounding box center [30, 134] width 10 height 10
click at [653, 490] on icon at bounding box center [654, 587] width 13 height 13
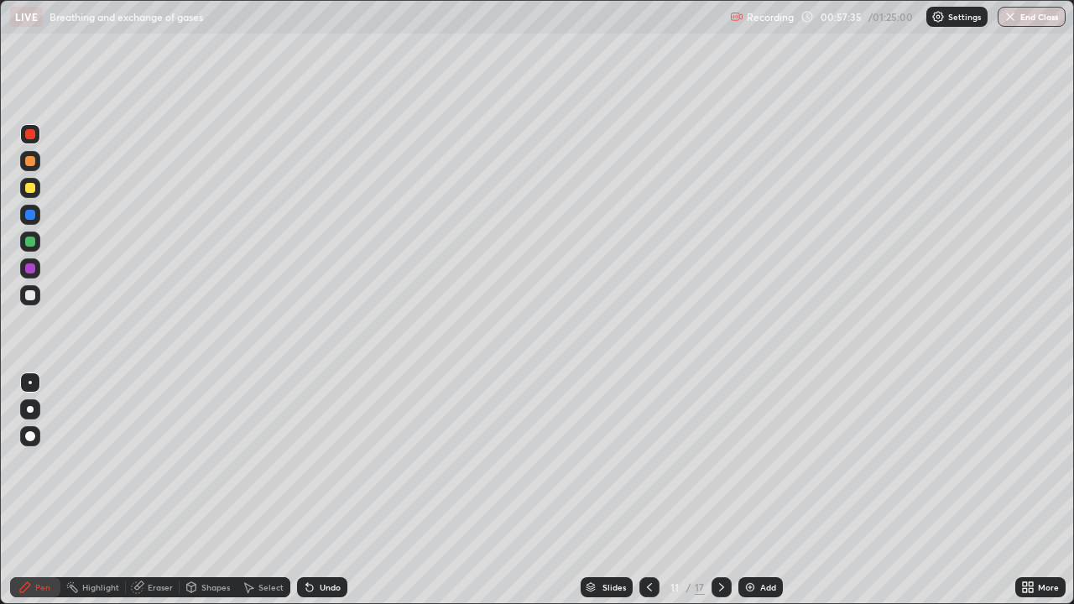
click at [717, 490] on icon at bounding box center [721, 587] width 13 height 13
click at [719, 490] on icon at bounding box center [721, 587] width 5 height 8
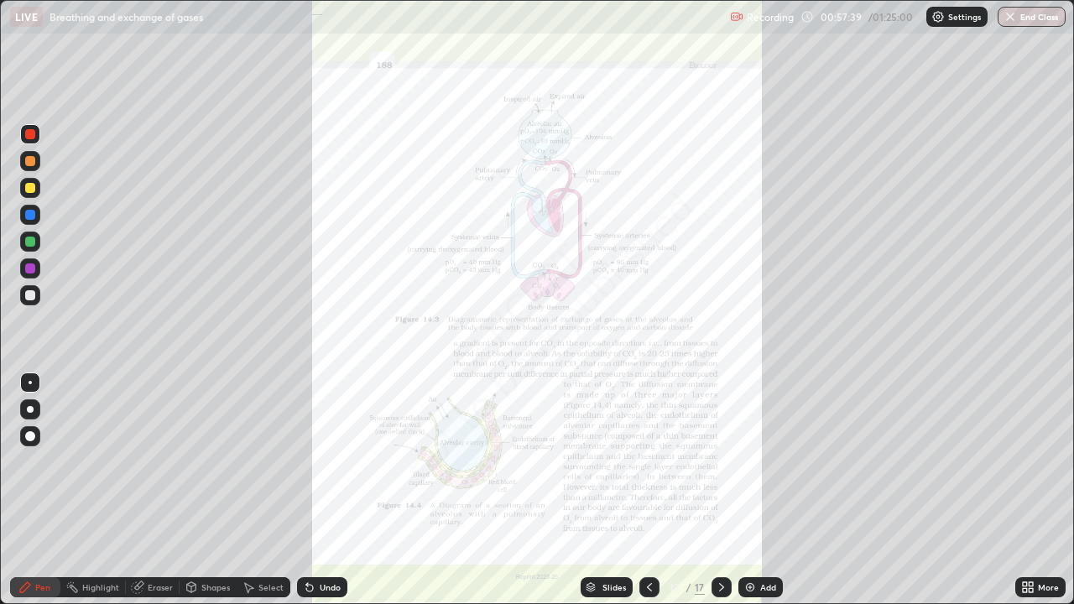
click at [645, 490] on icon at bounding box center [649, 587] width 13 height 13
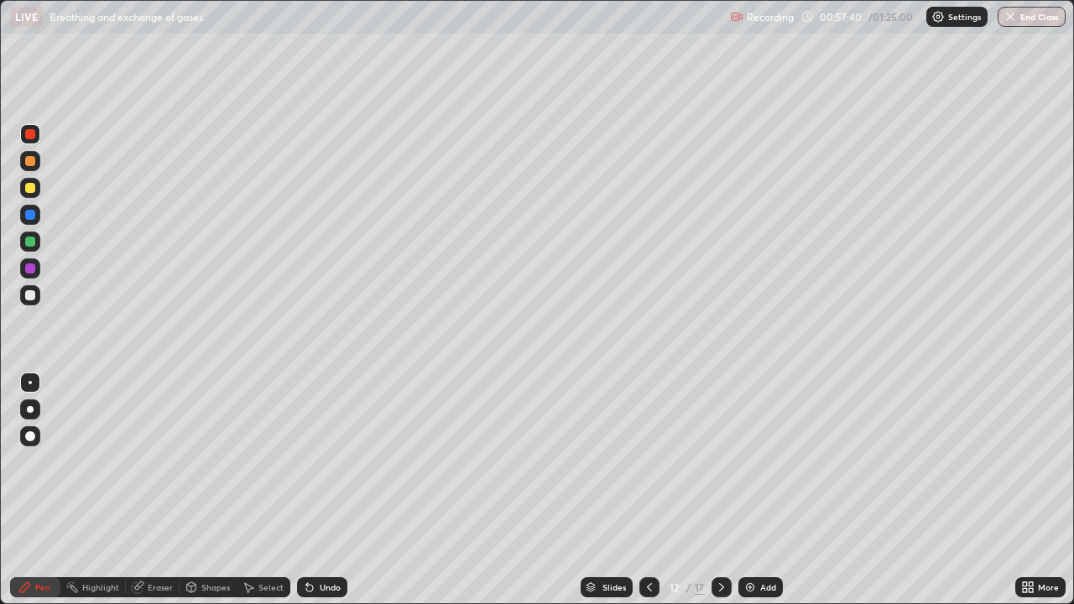
click at [758, 490] on div "Add" at bounding box center [760, 587] width 44 height 20
click at [31, 242] on div at bounding box center [30, 242] width 10 height 10
click at [29, 295] on div at bounding box center [30, 295] width 10 height 10
click at [320, 490] on div "Undo" at bounding box center [330, 587] width 21 height 8
click at [315, 490] on div "Undo" at bounding box center [322, 587] width 50 height 20
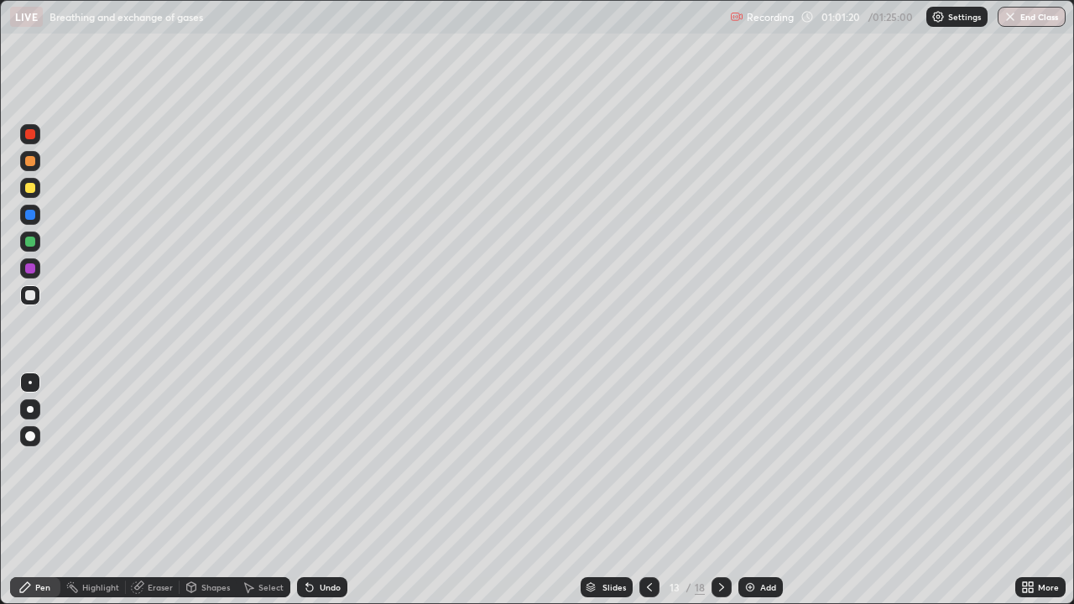
click at [648, 490] on icon at bounding box center [649, 587] width 13 height 13
click at [720, 490] on icon at bounding box center [721, 587] width 13 height 13
click at [766, 490] on div "Add" at bounding box center [768, 587] width 16 height 8
click at [29, 162] on div at bounding box center [30, 161] width 10 height 10
click at [27, 244] on div at bounding box center [30, 242] width 10 height 10
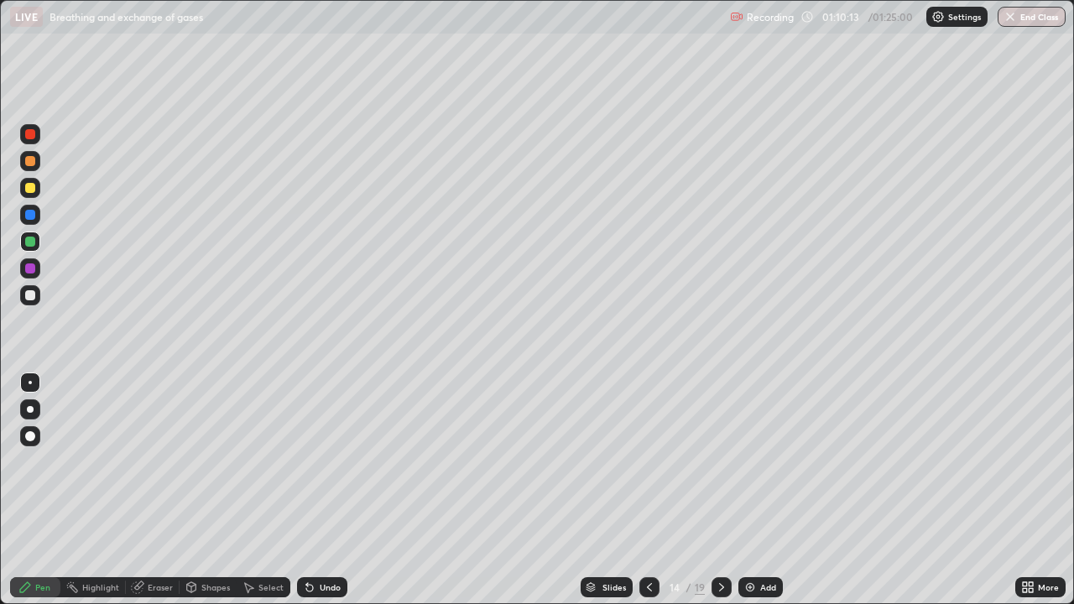
click at [32, 295] on div at bounding box center [30, 295] width 10 height 10
click at [27, 240] on div at bounding box center [30, 242] width 10 height 10
click at [29, 269] on div at bounding box center [30, 268] width 10 height 10
click at [29, 295] on div at bounding box center [30, 295] width 10 height 10
click at [315, 490] on div "Undo" at bounding box center [322, 587] width 50 height 20
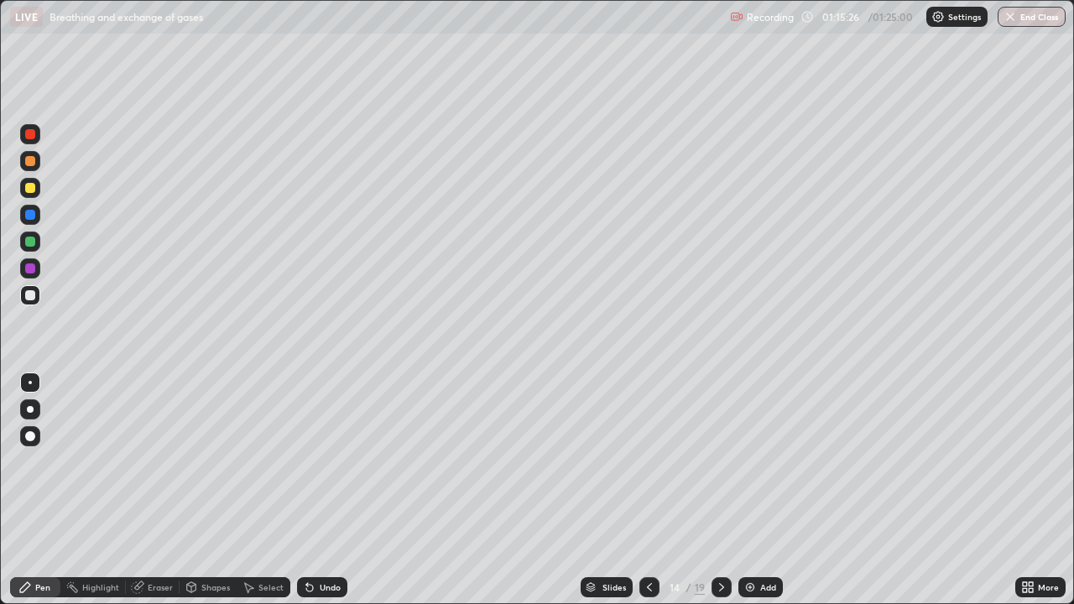
click at [317, 490] on div "Undo" at bounding box center [322, 587] width 50 height 20
click at [34, 213] on div at bounding box center [30, 215] width 10 height 10
click at [307, 490] on icon at bounding box center [309, 588] width 7 height 7
click at [34, 183] on div at bounding box center [30, 188] width 20 height 20
click at [33, 269] on div at bounding box center [30, 268] width 10 height 10
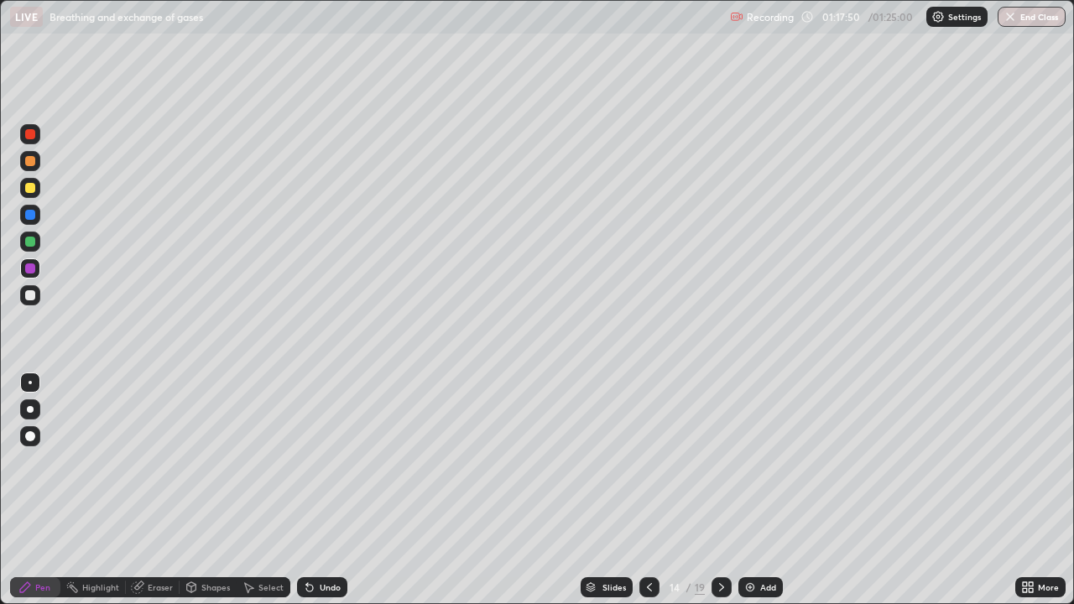
click at [312, 490] on div "Undo" at bounding box center [322, 587] width 50 height 20
click at [290, 490] on div "Undo" at bounding box center [318, 587] width 57 height 34
click at [283, 490] on div "Select" at bounding box center [264, 587] width 54 height 20
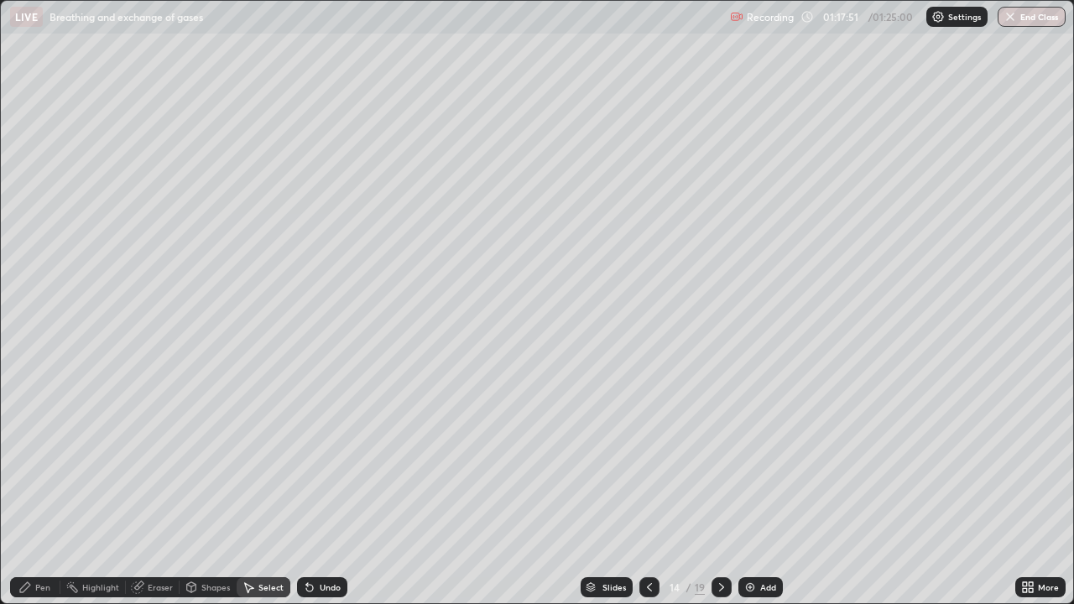
click at [284, 490] on div "Select" at bounding box center [264, 587] width 54 height 20
click at [280, 490] on div "Select" at bounding box center [264, 587] width 54 height 20
click at [290, 490] on div "Undo" at bounding box center [318, 587] width 57 height 34
click at [300, 490] on div "Undo" at bounding box center [322, 587] width 50 height 20
click at [711, 343] on div "0 ° Undo Copy Duplicate Duplicate to new slide Delete" at bounding box center [537, 302] width 1072 height 602
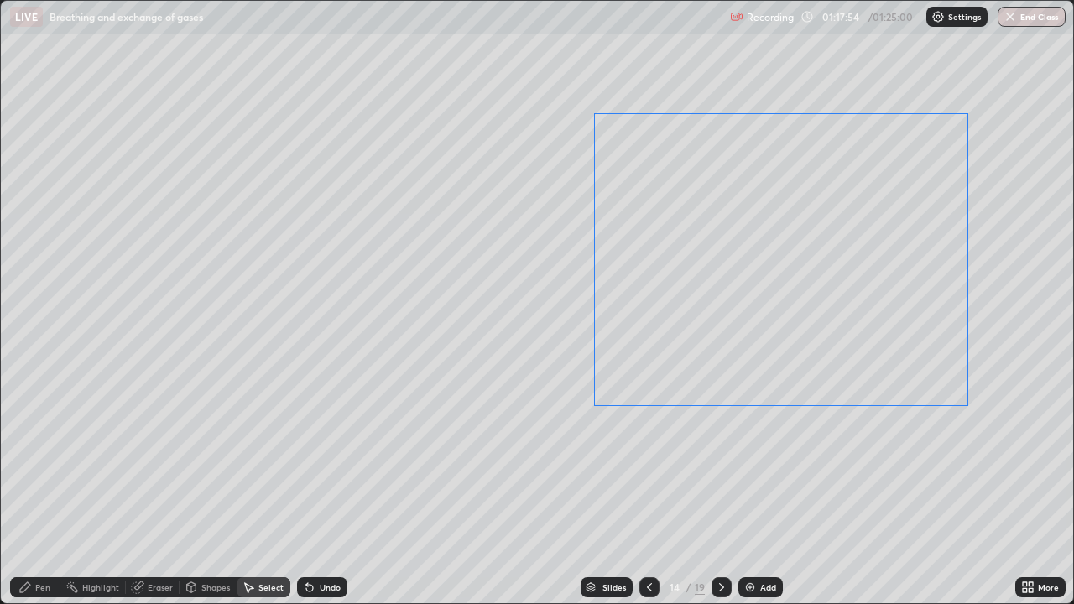
click at [711, 349] on div "0 ° Undo Copy Duplicate Duplicate to new slide Delete" at bounding box center [537, 302] width 1072 height 602
click at [718, 365] on div "0 ° Undo Copy Duplicate Duplicate to new slide Delete" at bounding box center [537, 302] width 1072 height 602
click at [720, 370] on div "0 ° Undo Copy Duplicate Duplicate to new slide Delete" at bounding box center [537, 302] width 1072 height 602
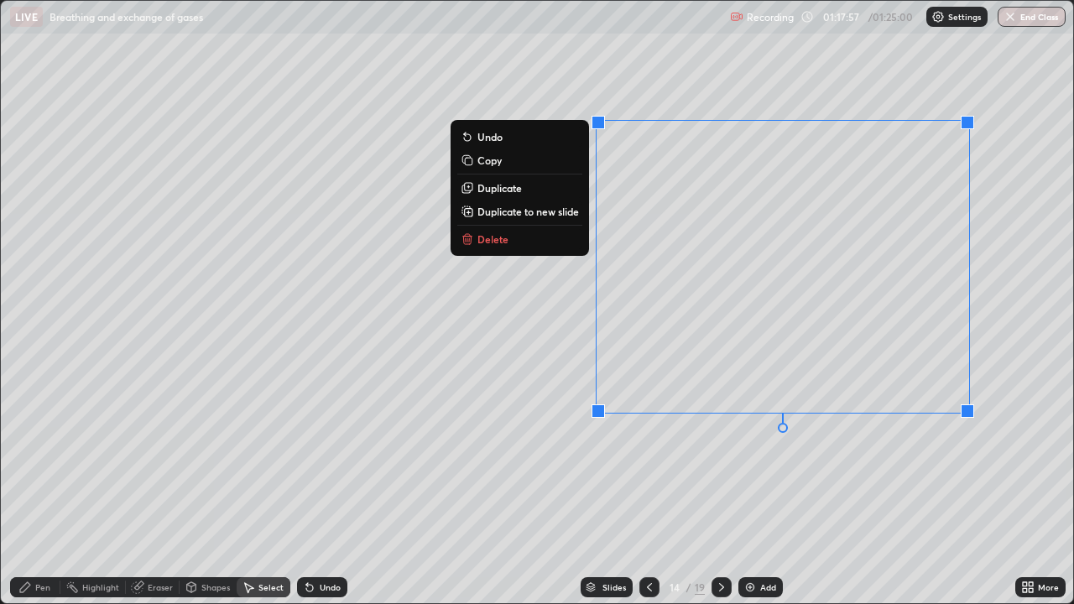
click at [250, 462] on div "0 ° Undo Copy Duplicate Duplicate to new slide Delete" at bounding box center [537, 302] width 1072 height 602
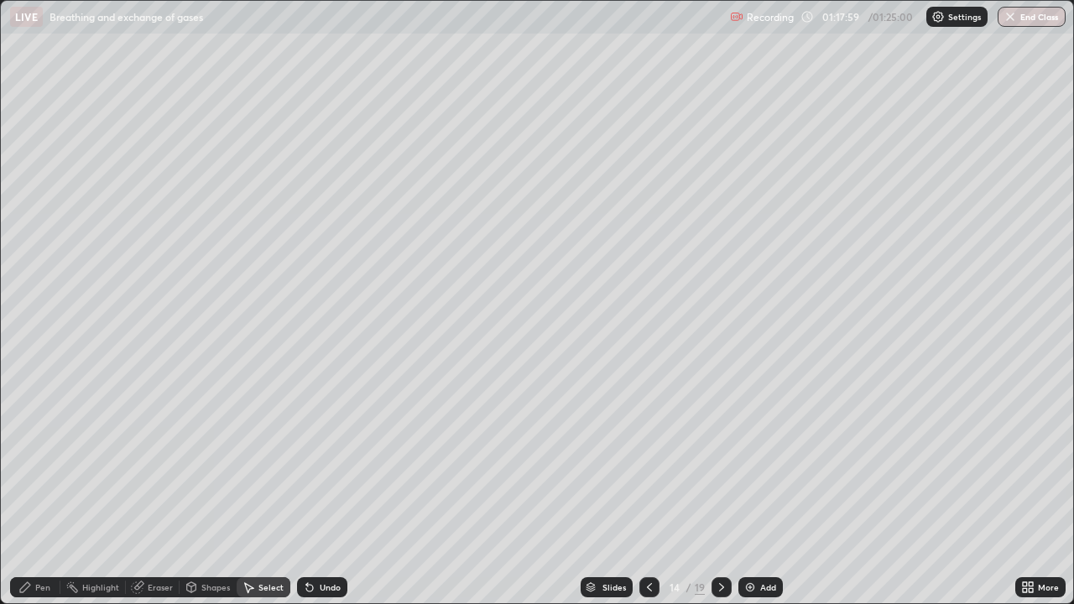
click at [705, 343] on div "0 ° Undo Copy Duplicate Duplicate to new slide Delete" at bounding box center [537, 302] width 1072 height 602
click at [711, 357] on div "0 ° Undo Copy Duplicate Duplicate to new slide Delete" at bounding box center [537, 302] width 1072 height 602
click at [713, 367] on div "0 ° Undo Copy Duplicate Duplicate to new slide Delete" at bounding box center [537, 302] width 1072 height 602
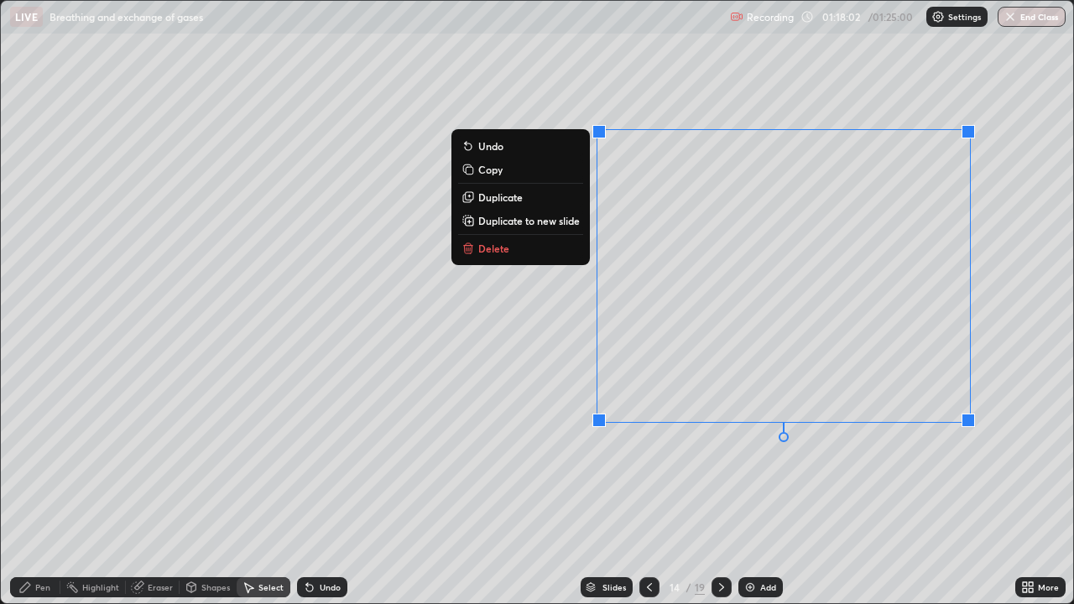
click at [488, 388] on div "0 ° Undo Copy Duplicate Duplicate to new slide Delete" at bounding box center [537, 302] width 1072 height 602
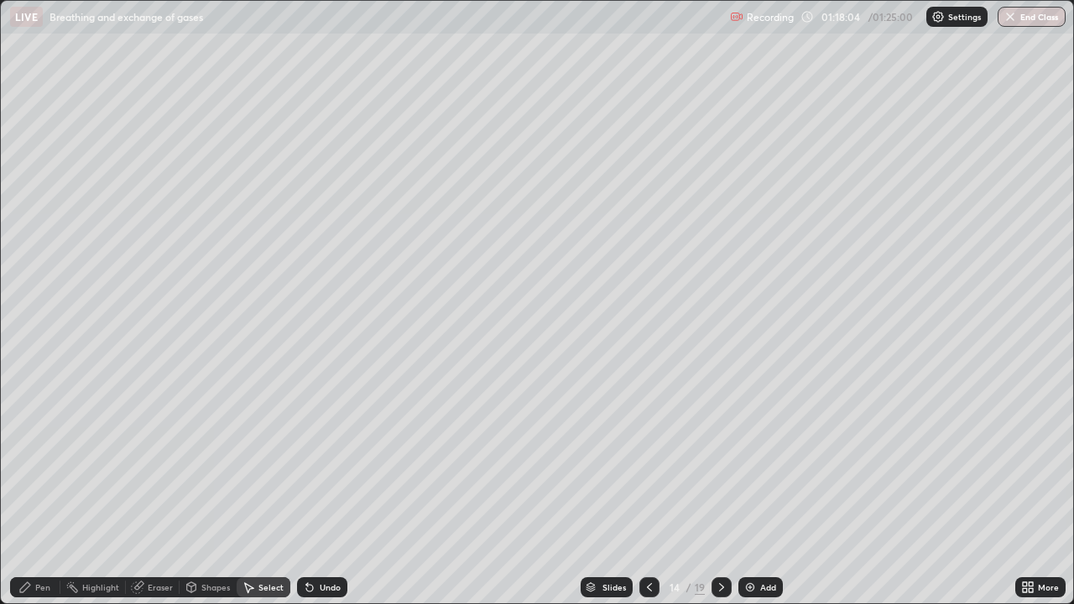
click at [36, 490] on div "Pen" at bounding box center [42, 587] width 15 height 8
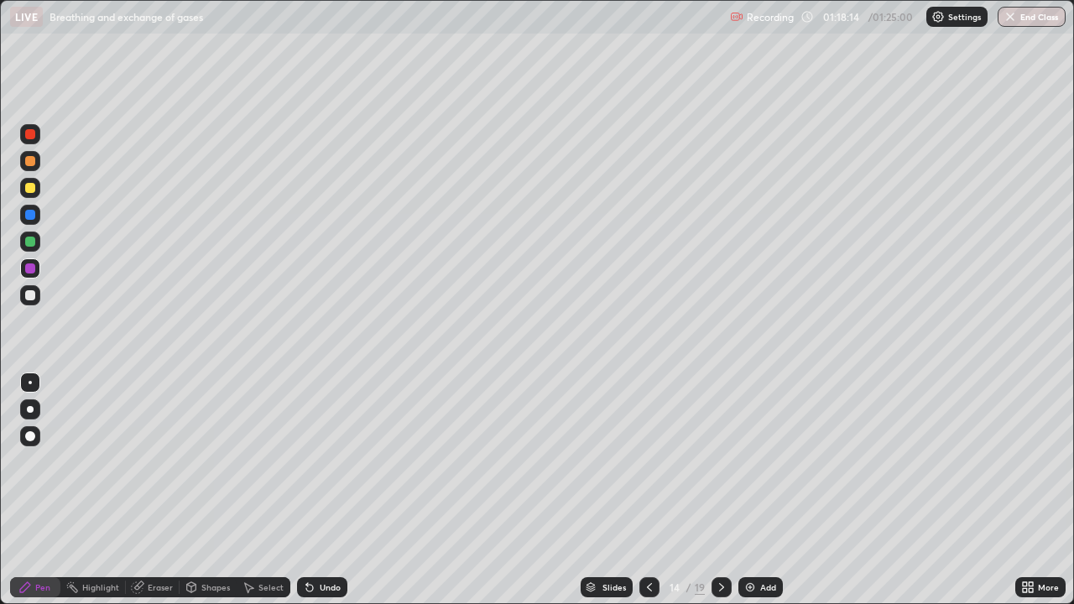
click at [258, 490] on div "Select" at bounding box center [270, 587] width 25 height 8
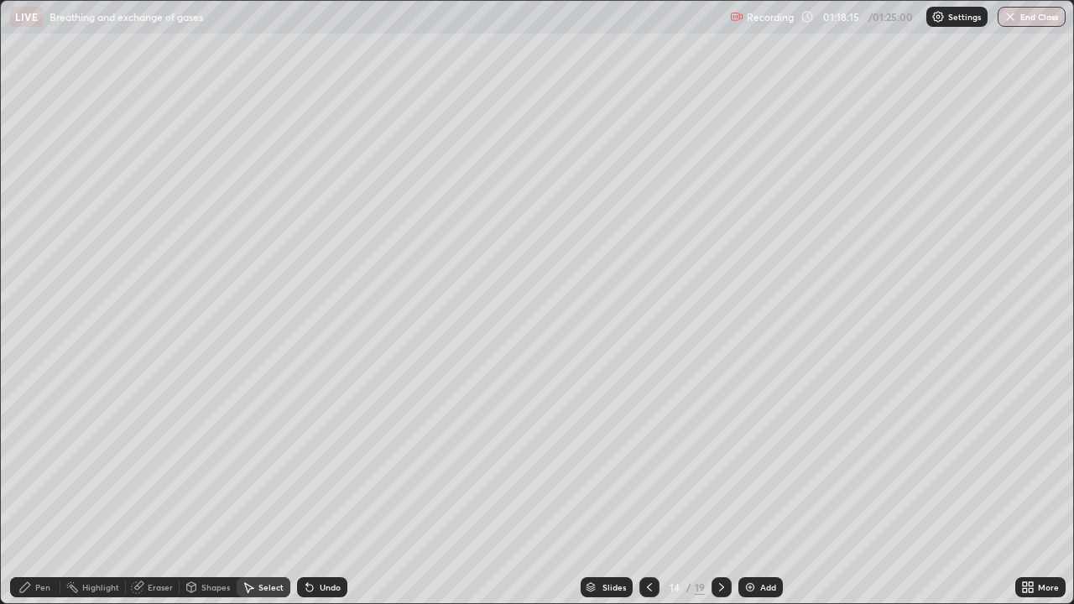
click at [687, 383] on div "0 ° Undo Copy Duplicate Duplicate to new slide Delete" at bounding box center [537, 302] width 1072 height 602
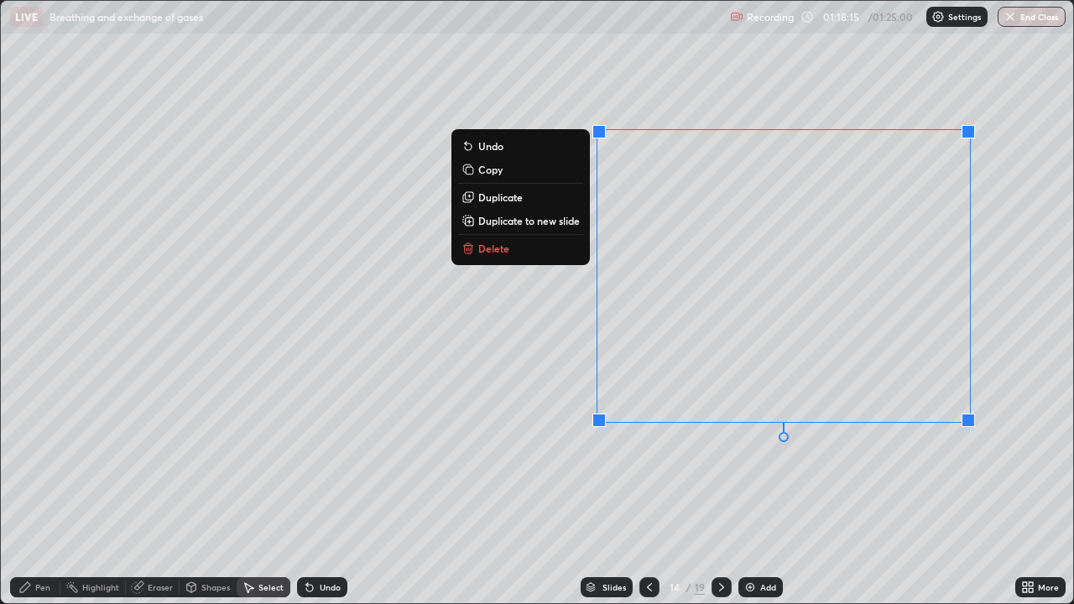
click at [688, 386] on div "0 ° Undo Copy Duplicate Duplicate to new slide Delete" at bounding box center [537, 302] width 1072 height 602
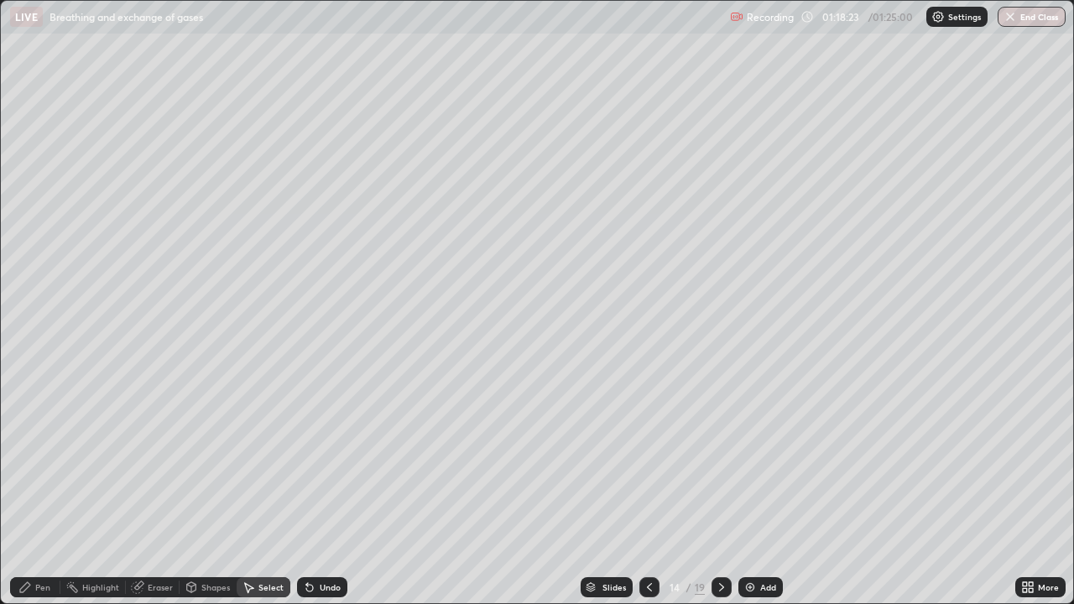
click at [664, 391] on div "0 ° Undo Copy Duplicate Duplicate to new slide Delete" at bounding box center [537, 302] width 1072 height 602
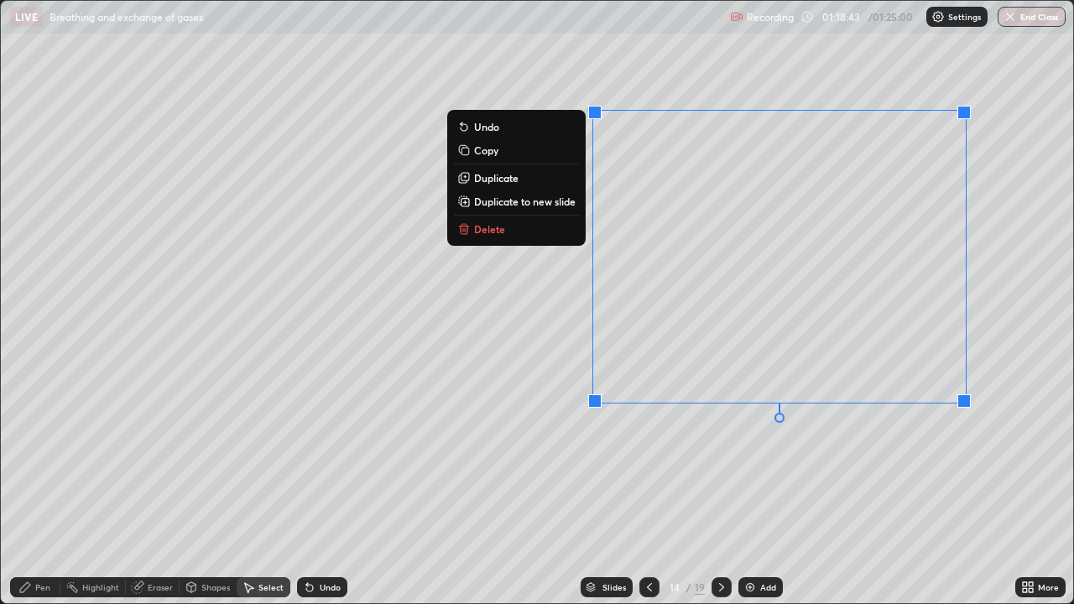
click at [37, 490] on div "Pen" at bounding box center [42, 587] width 15 height 8
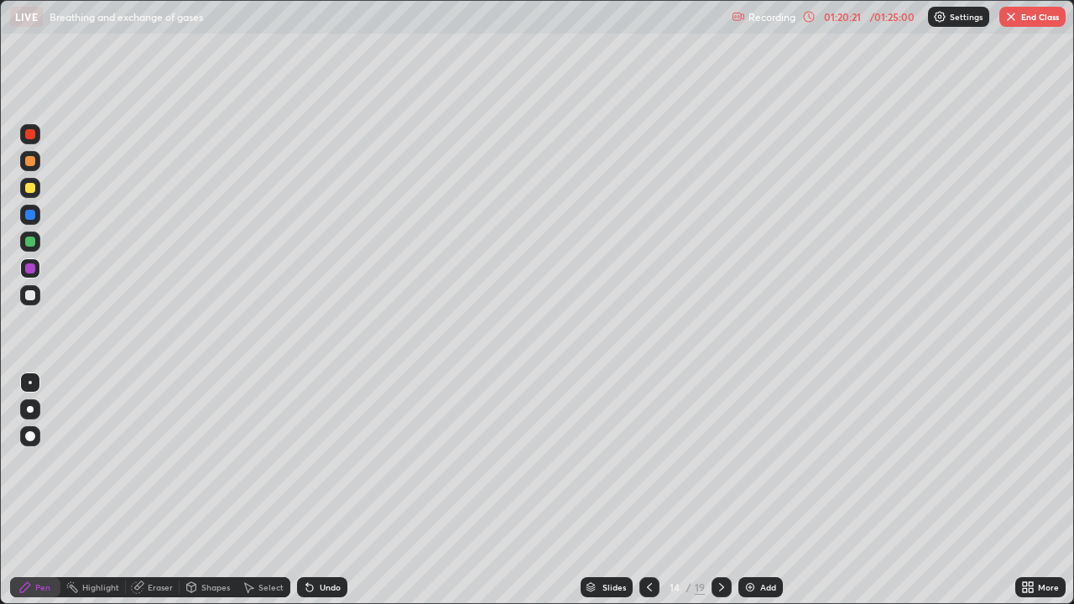
click at [318, 490] on div "Undo" at bounding box center [322, 587] width 50 height 20
click at [315, 490] on div "Undo" at bounding box center [322, 587] width 50 height 20
click at [1006, 22] on img "button" at bounding box center [1010, 16] width 13 height 13
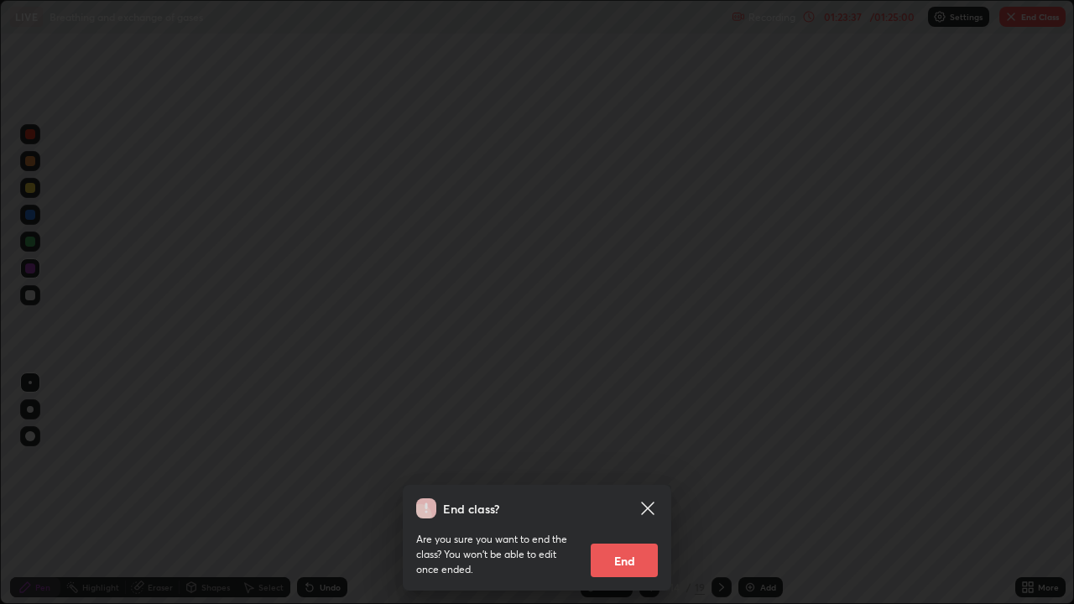
click at [626, 490] on button "End" at bounding box center [624, 561] width 67 height 34
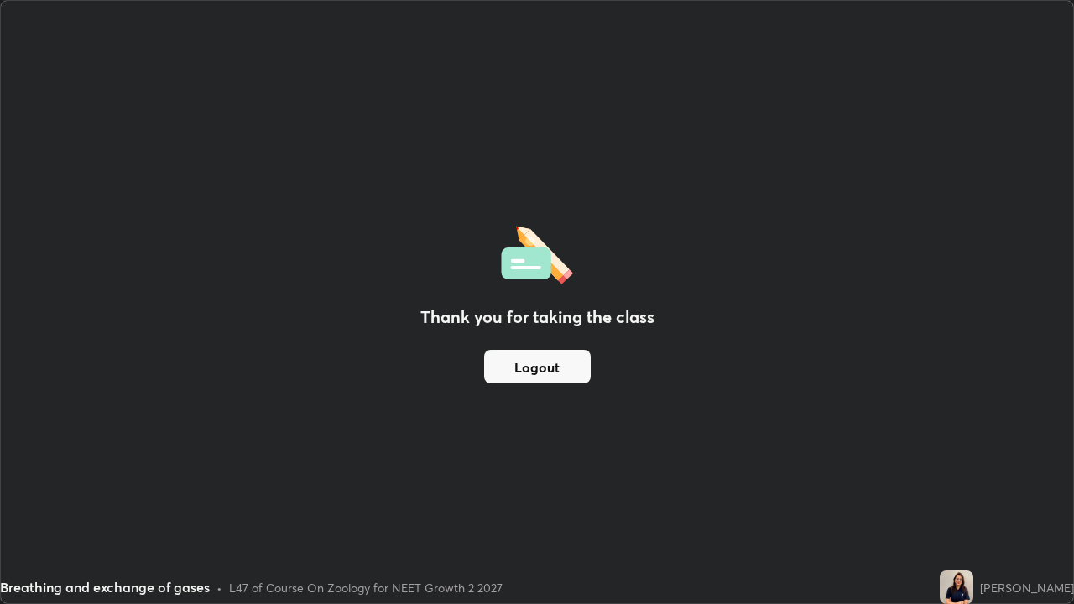
click at [552, 362] on button "Logout" at bounding box center [537, 367] width 107 height 34
